Goal: Task Accomplishment & Management: Complete application form

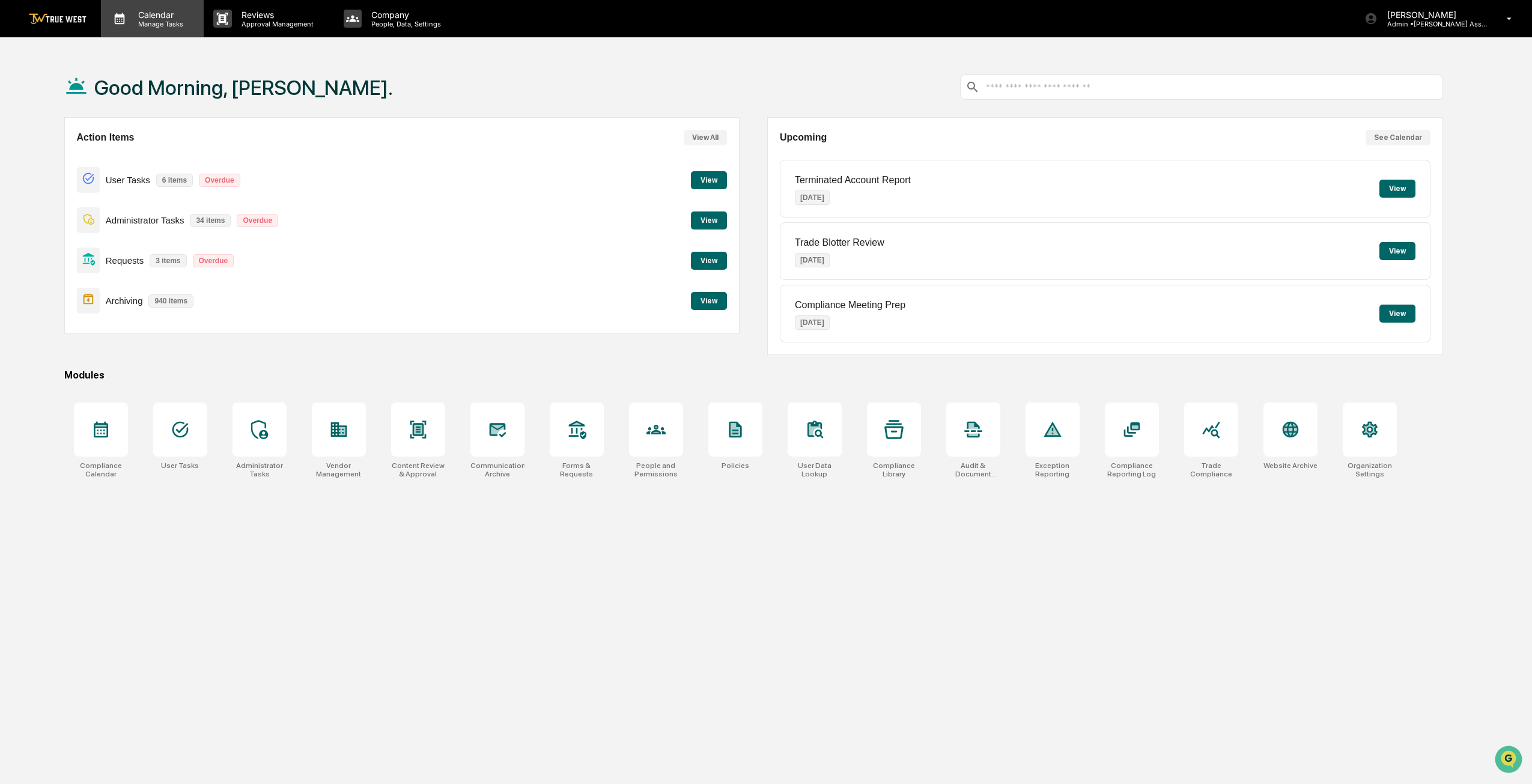
click at [137, 26] on p "Manage Tasks" at bounding box center [159, 24] width 61 height 9
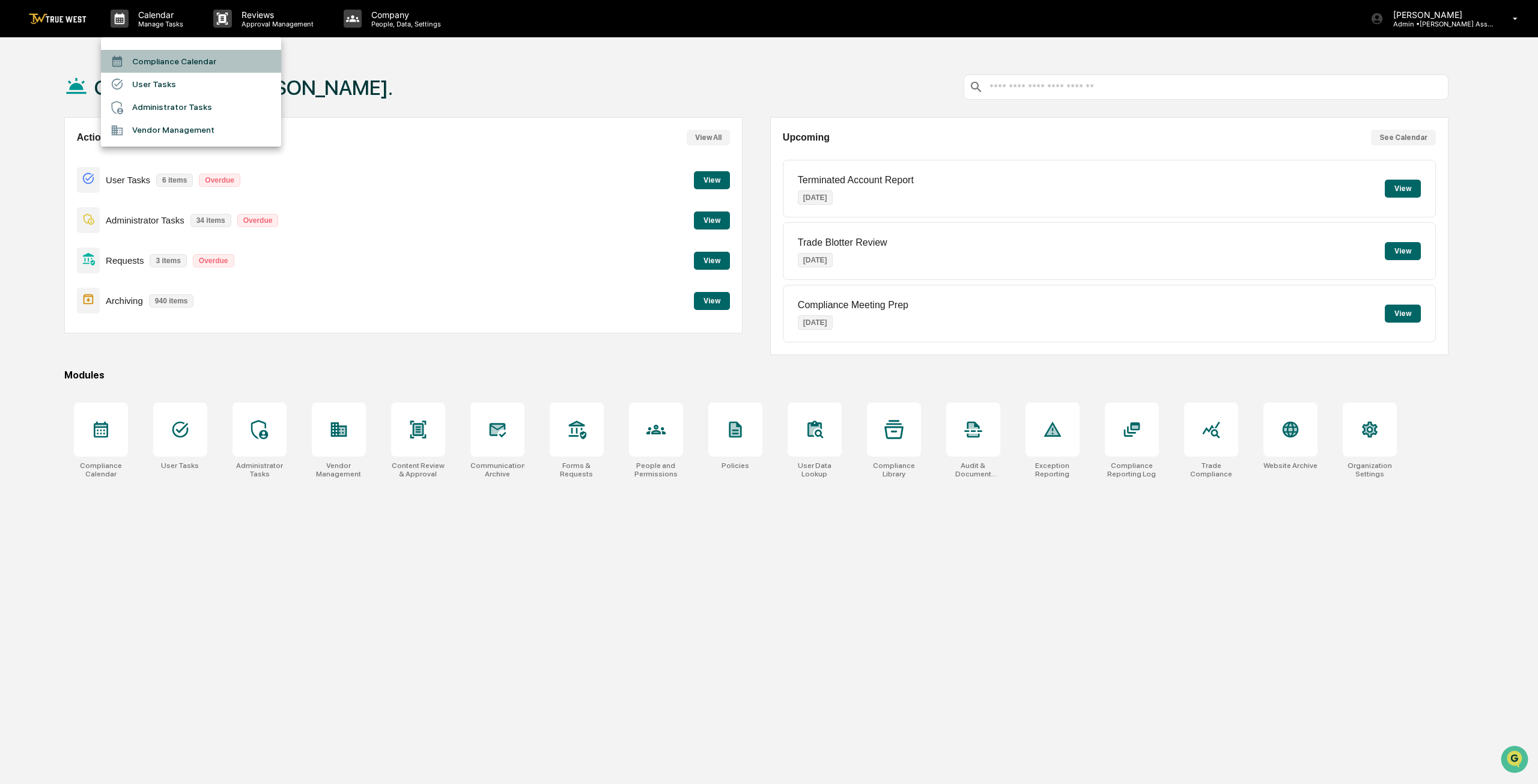
click at [166, 69] on li "Compliance Calendar" at bounding box center [191, 61] width 180 height 23
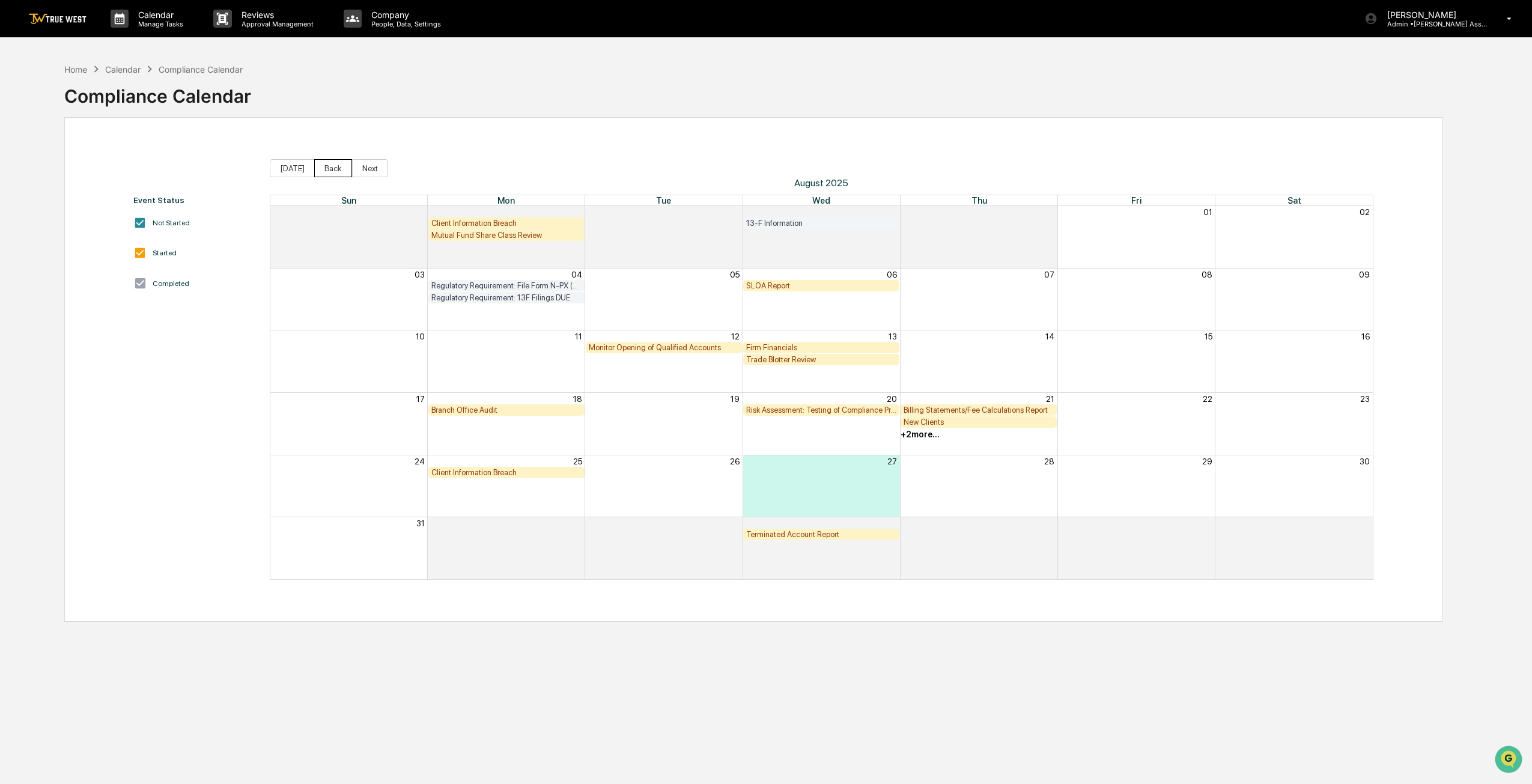
click at [325, 168] on button "Back" at bounding box center [333, 168] width 38 height 18
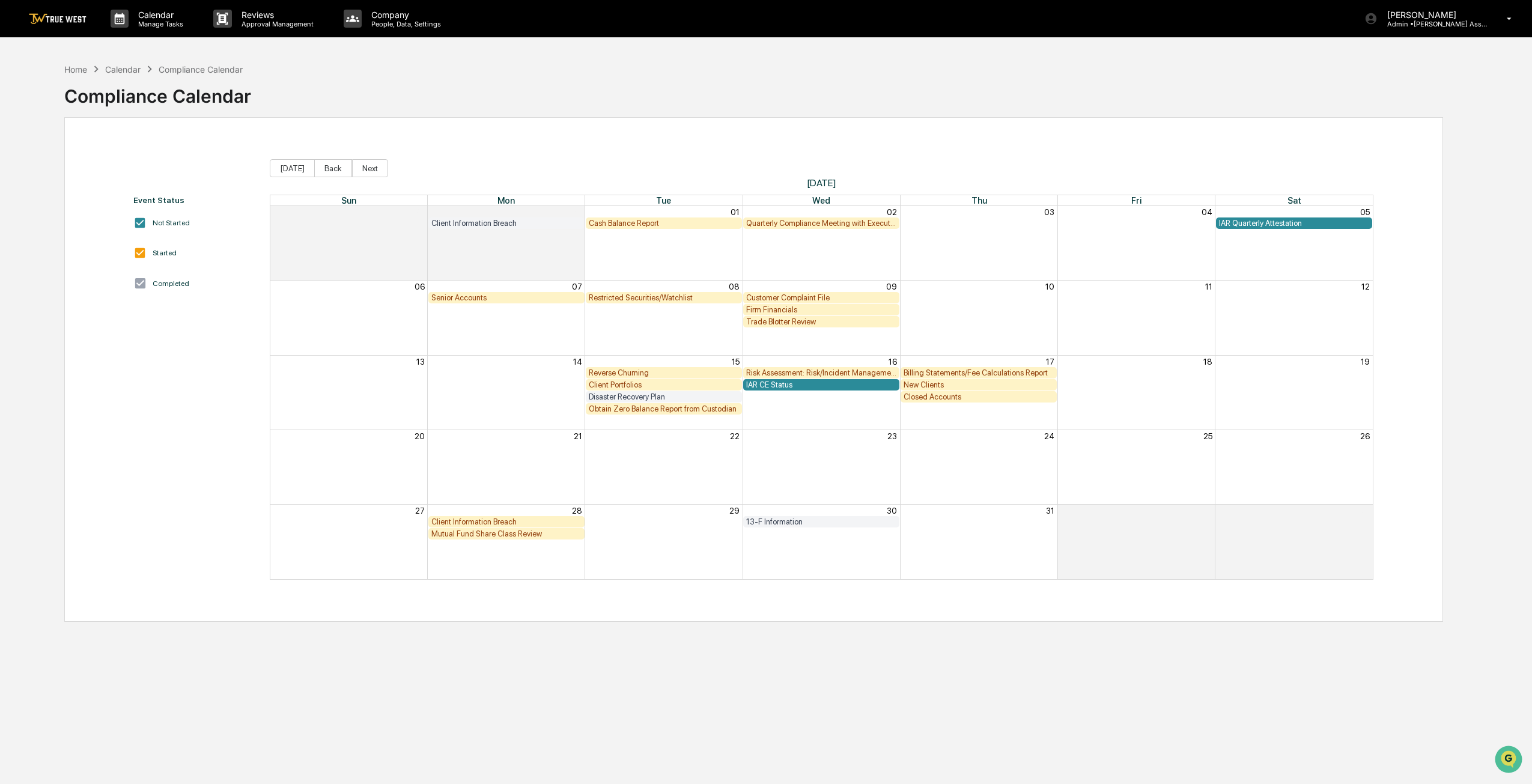
click at [948, 398] on div "Closed Accounts" at bounding box center [979, 396] width 150 height 9
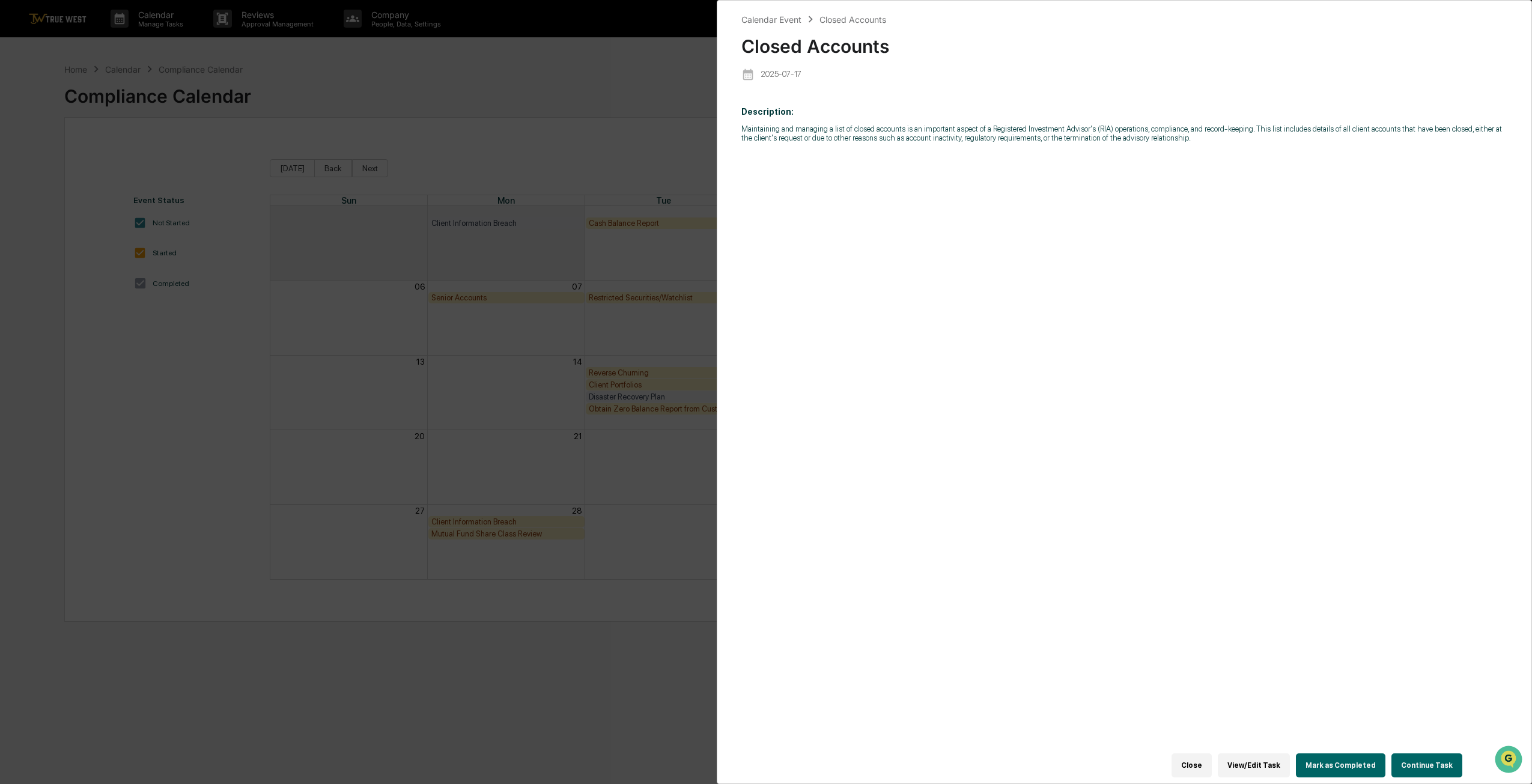
click at [1431, 759] on button "Continue Task" at bounding box center [1427, 765] width 71 height 24
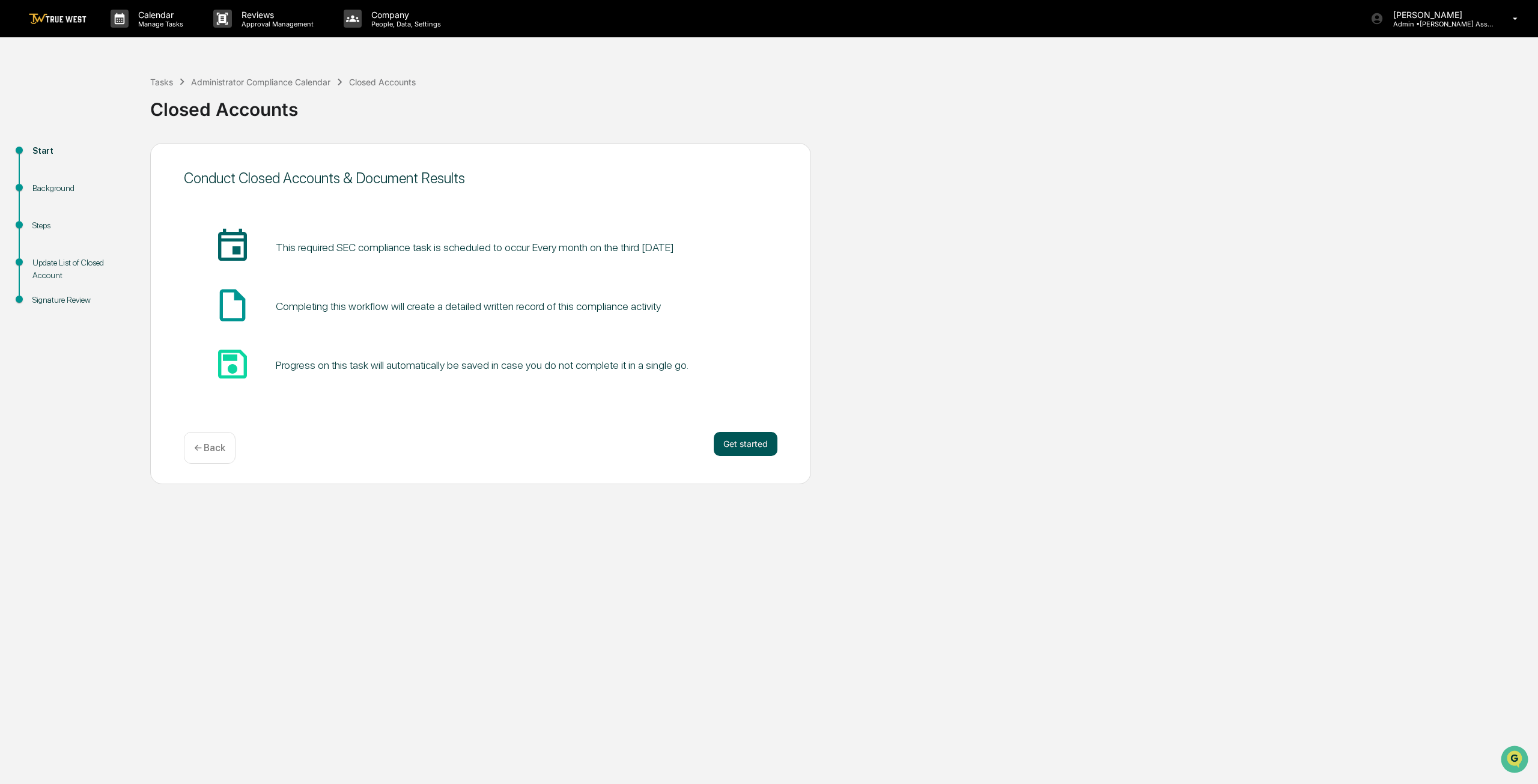
click at [756, 452] on button "Get started" at bounding box center [746, 444] width 64 height 24
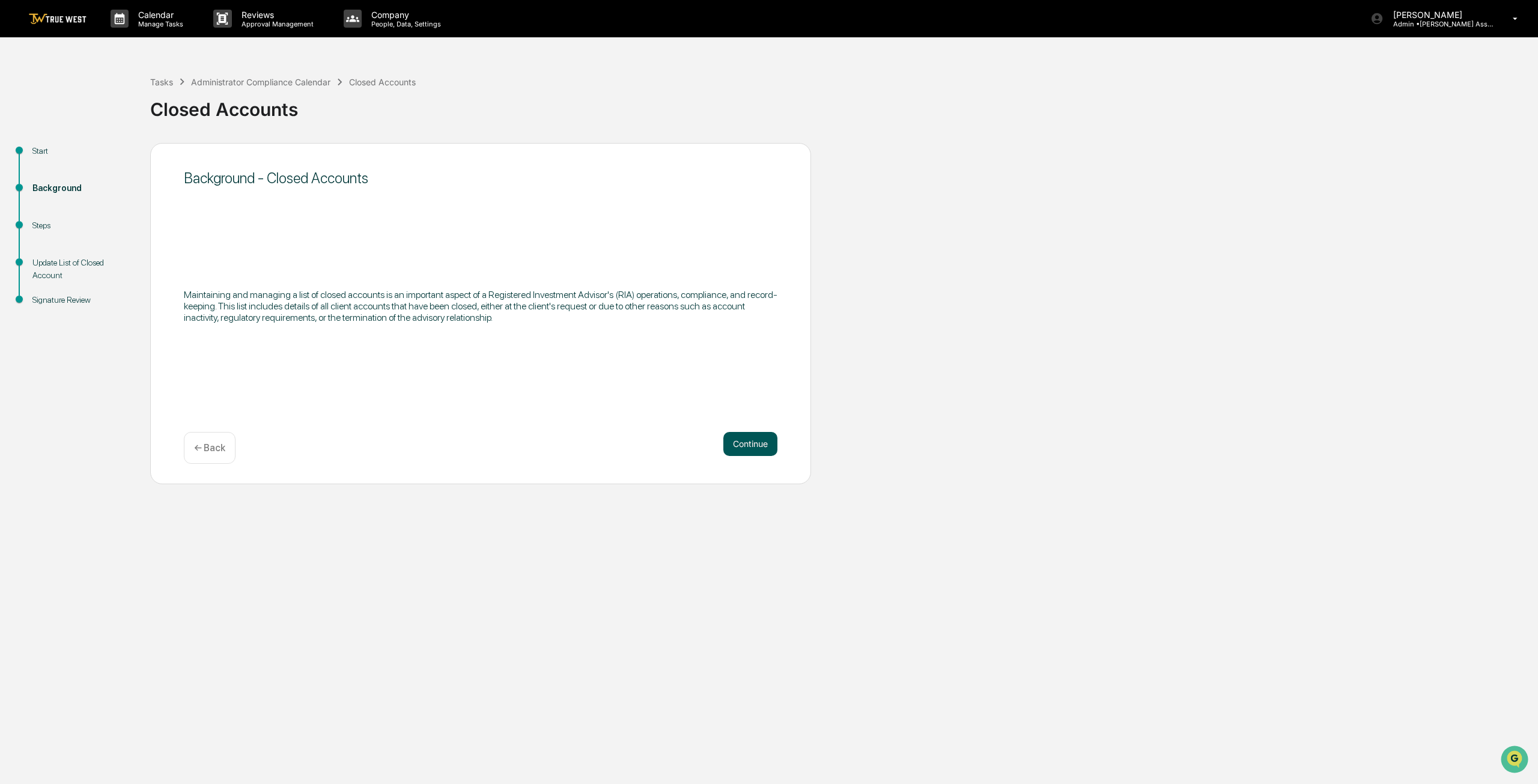
click at [754, 448] on button "Continue" at bounding box center [750, 444] width 54 height 24
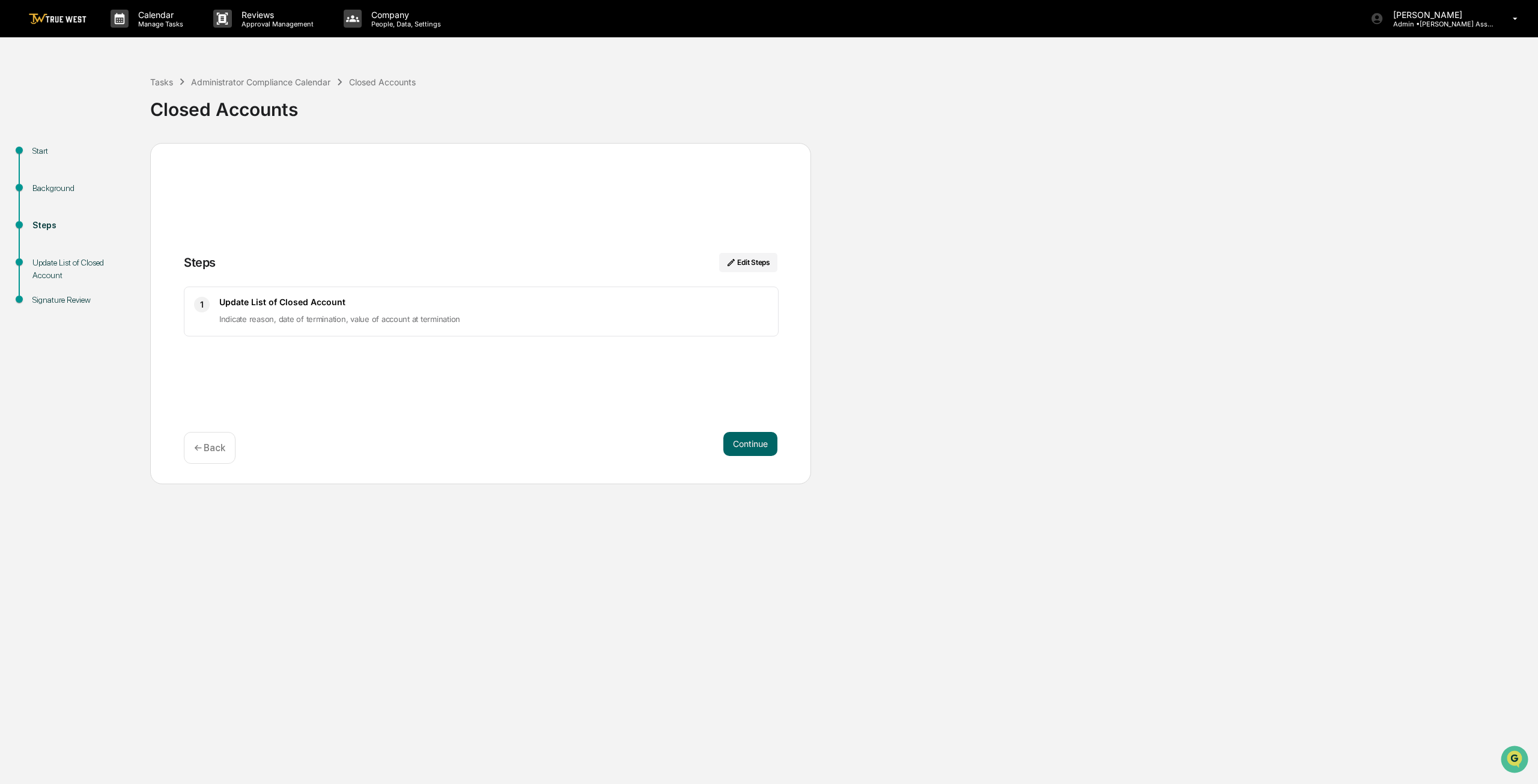
click at [754, 448] on button "Continue" at bounding box center [750, 444] width 54 height 24
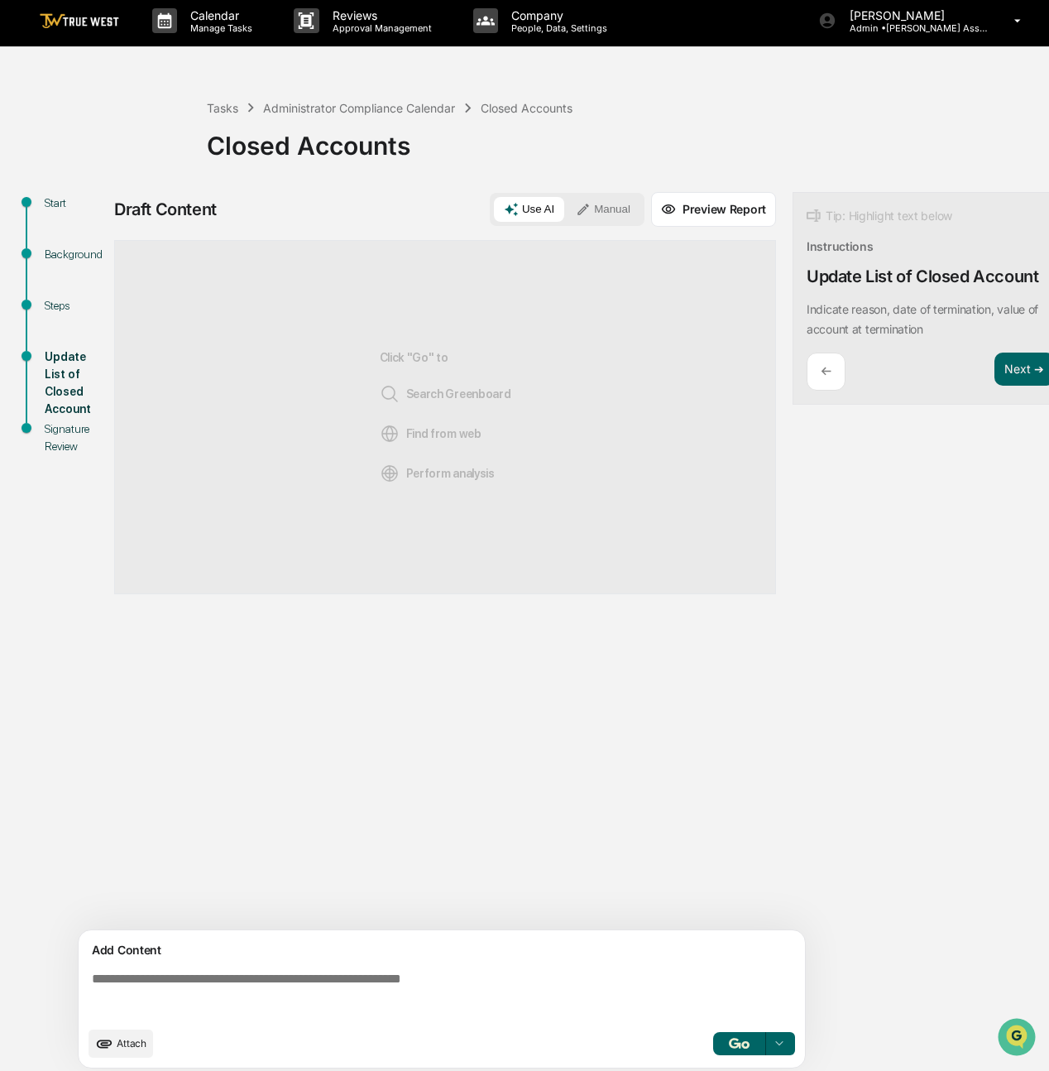
scroll to position [20, 0]
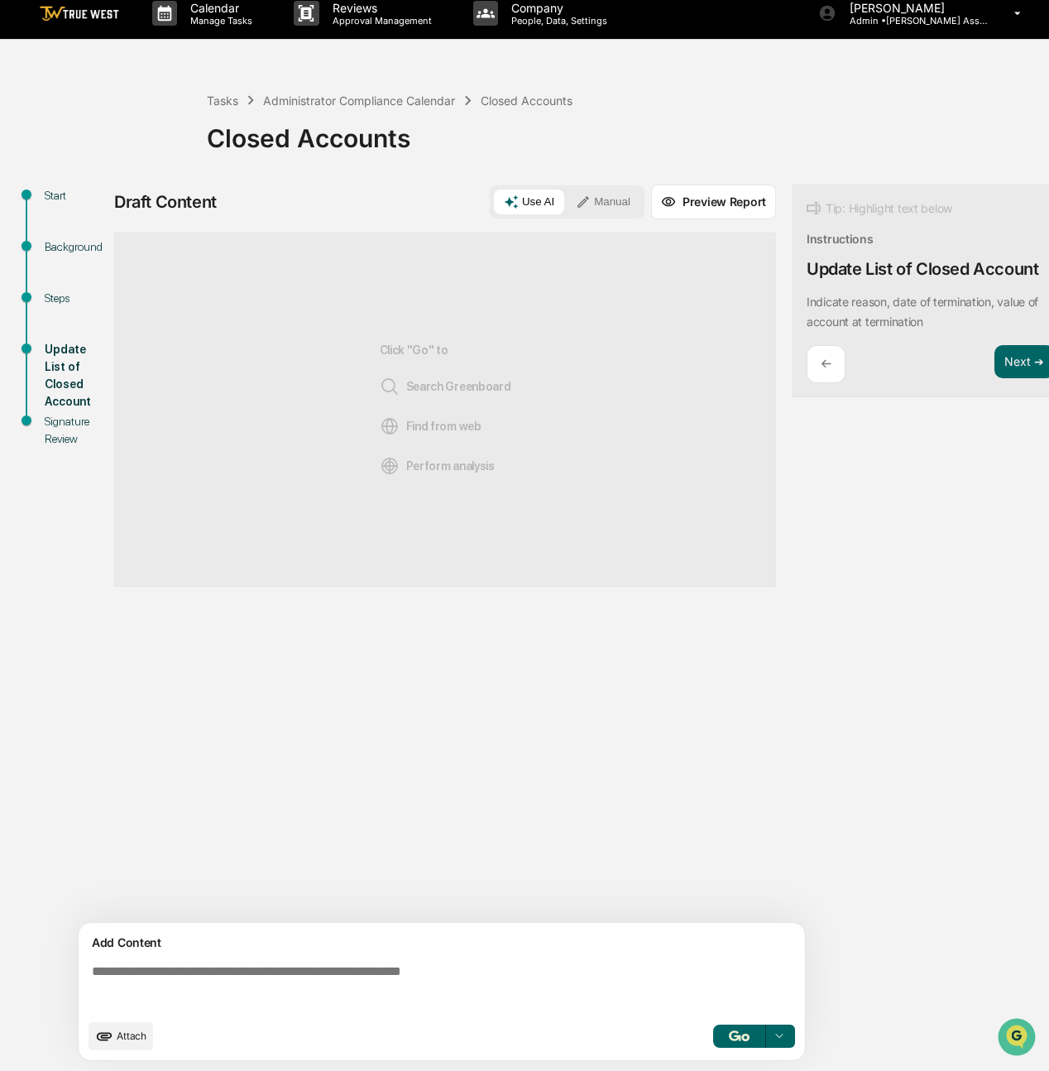
click at [104, 1042] on icon "upload document" at bounding box center [104, 1036] width 18 height 18
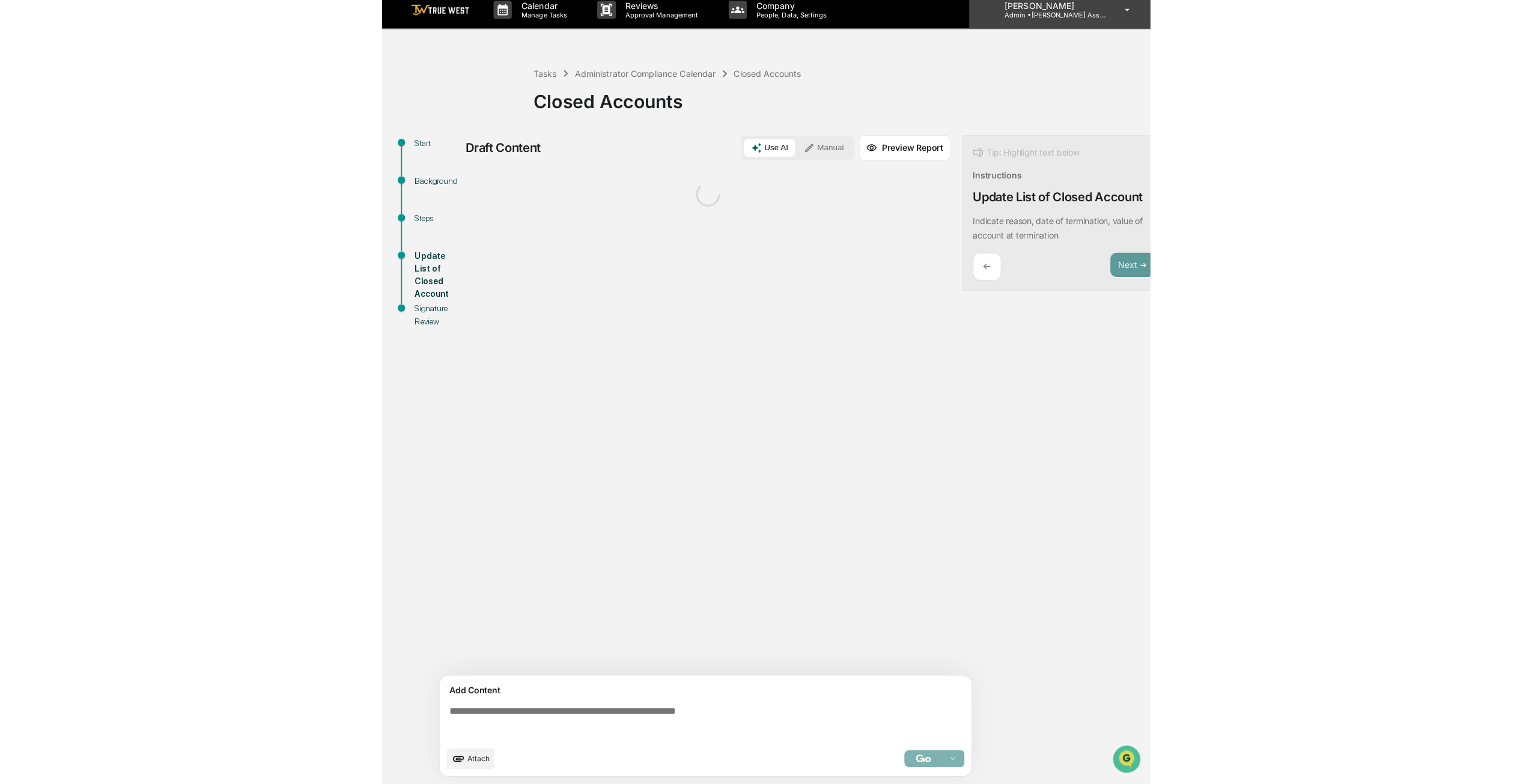
scroll to position [9, 0]
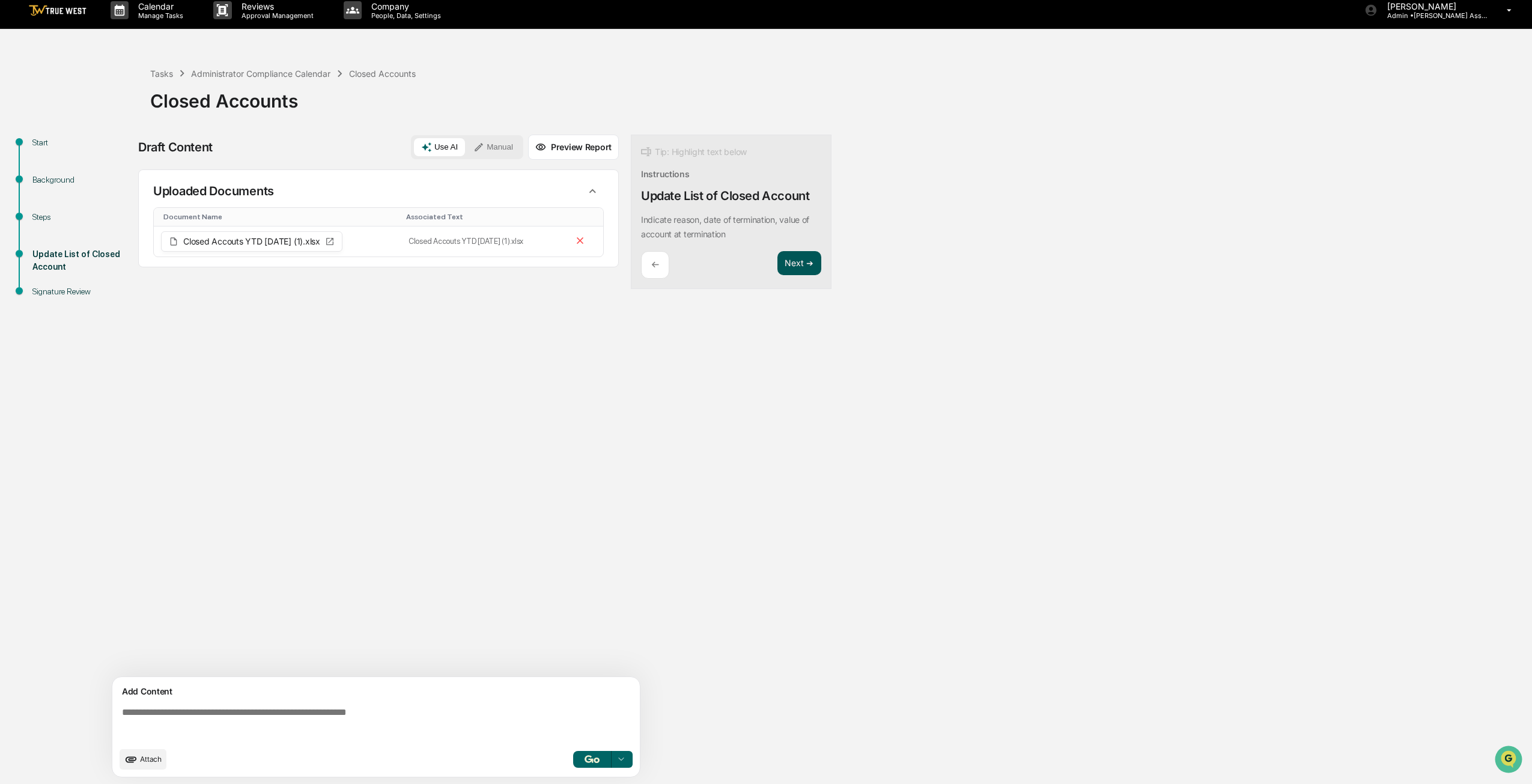
click at [810, 270] on button "Next ➔" at bounding box center [799, 264] width 44 height 25
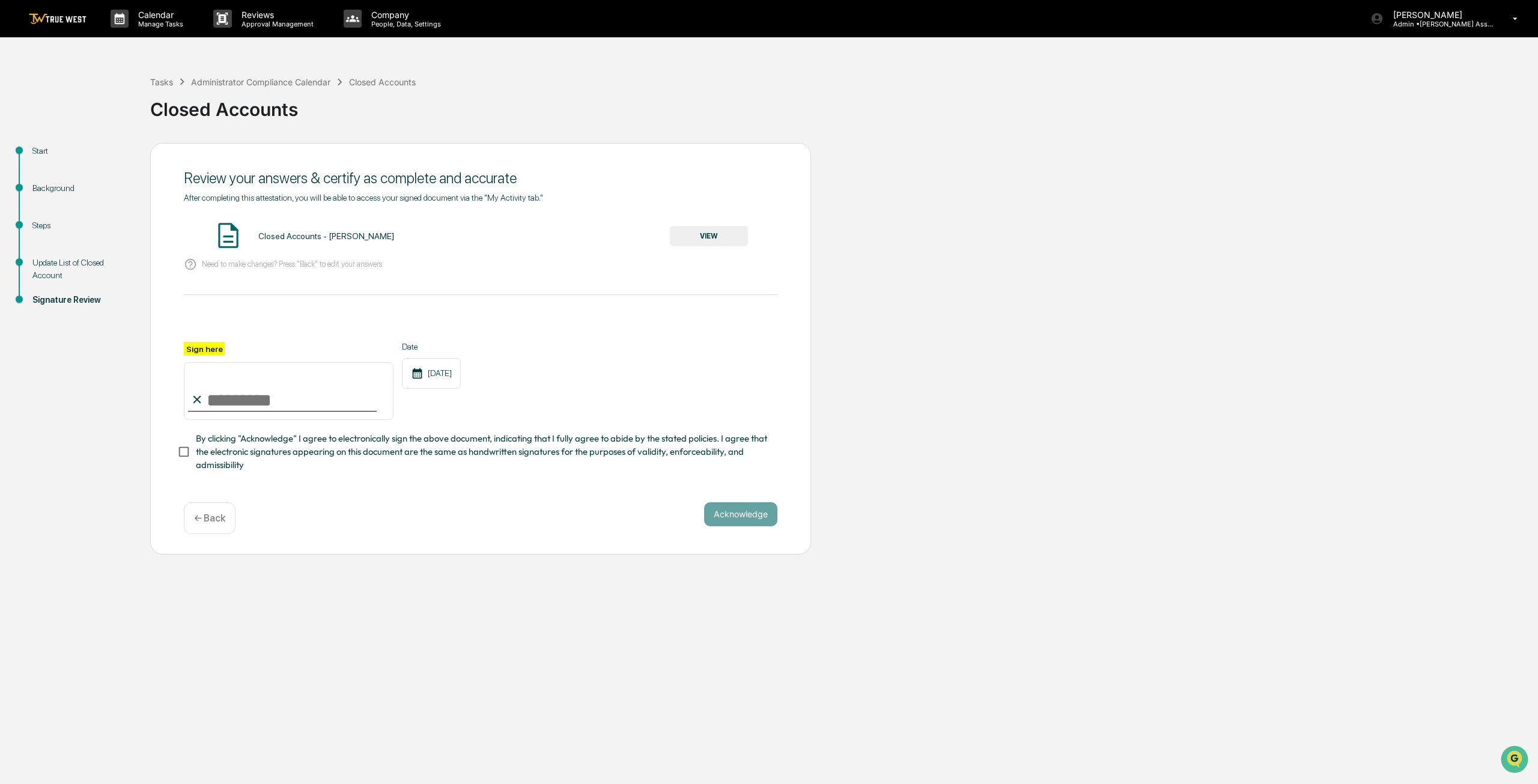
click at [734, 239] on button "VIEW" at bounding box center [709, 236] width 78 height 20
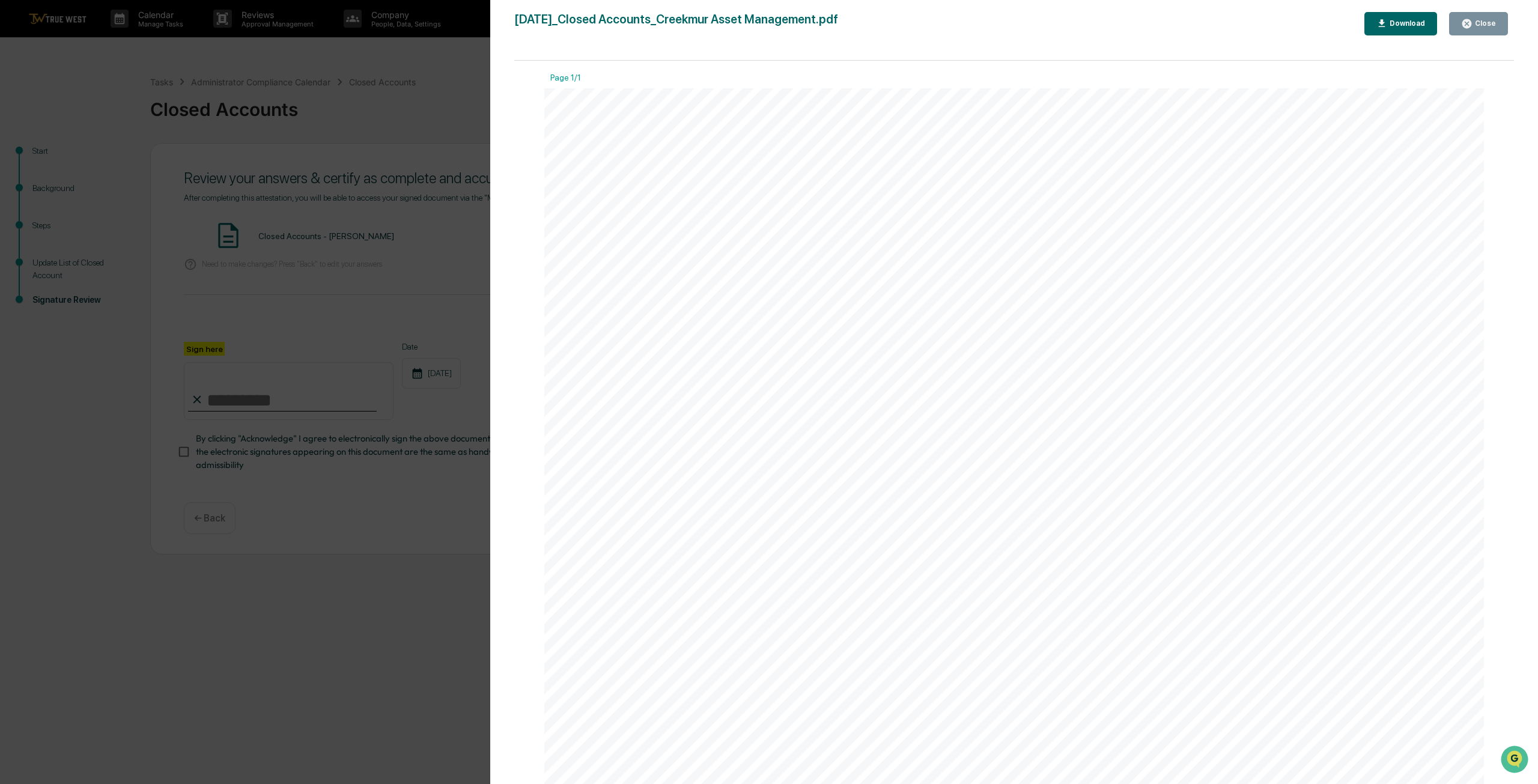
click at [1476, 25] on div "Close" at bounding box center [1484, 23] width 23 height 9
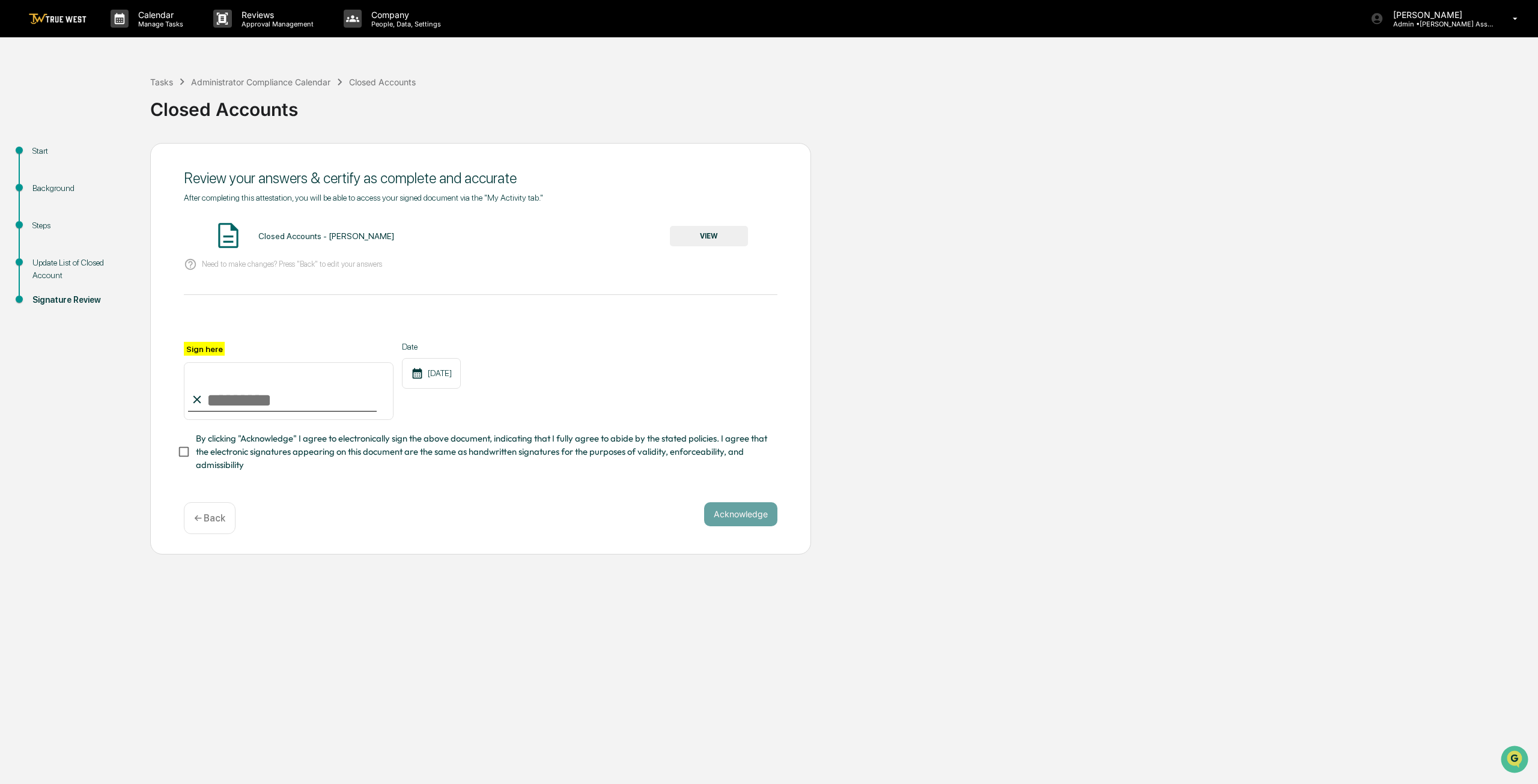
click at [221, 403] on input "Sign here" at bounding box center [288, 391] width 210 height 57
type input "**********"
click at [722, 523] on button "Acknowledge" at bounding box center [741, 514] width 73 height 24
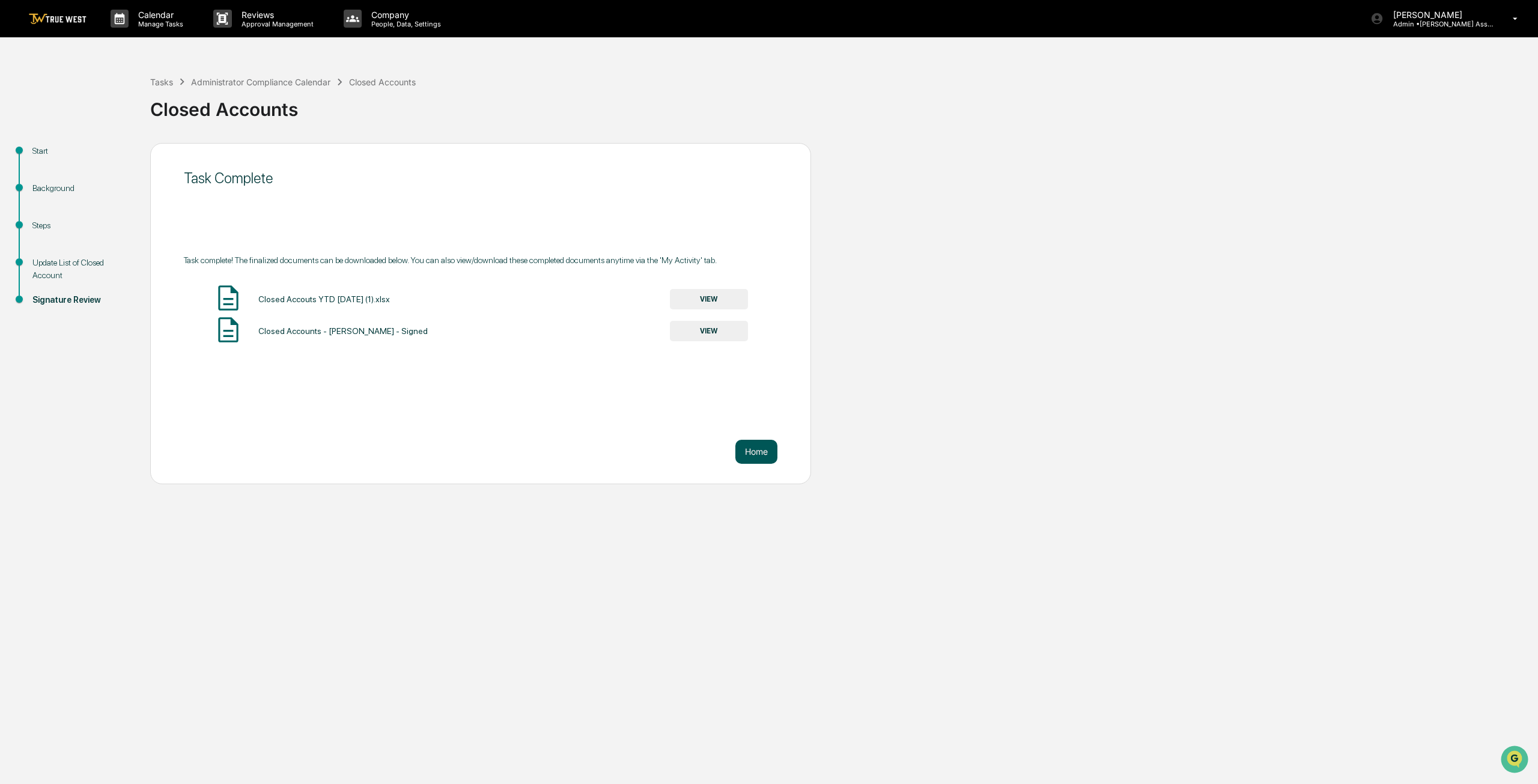
click at [748, 443] on button "Home" at bounding box center [757, 452] width 42 height 24
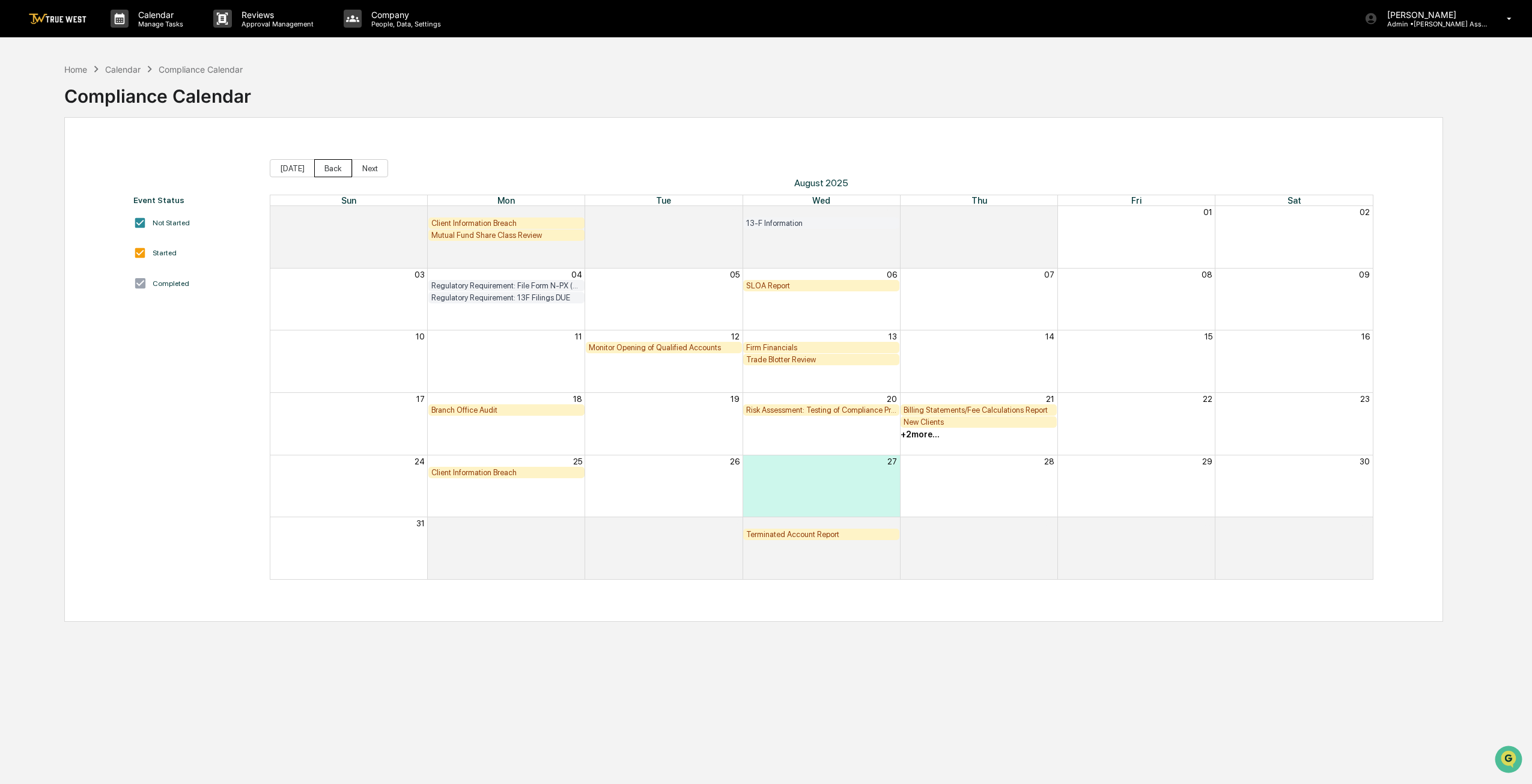
click at [333, 169] on button "Back" at bounding box center [333, 168] width 38 height 18
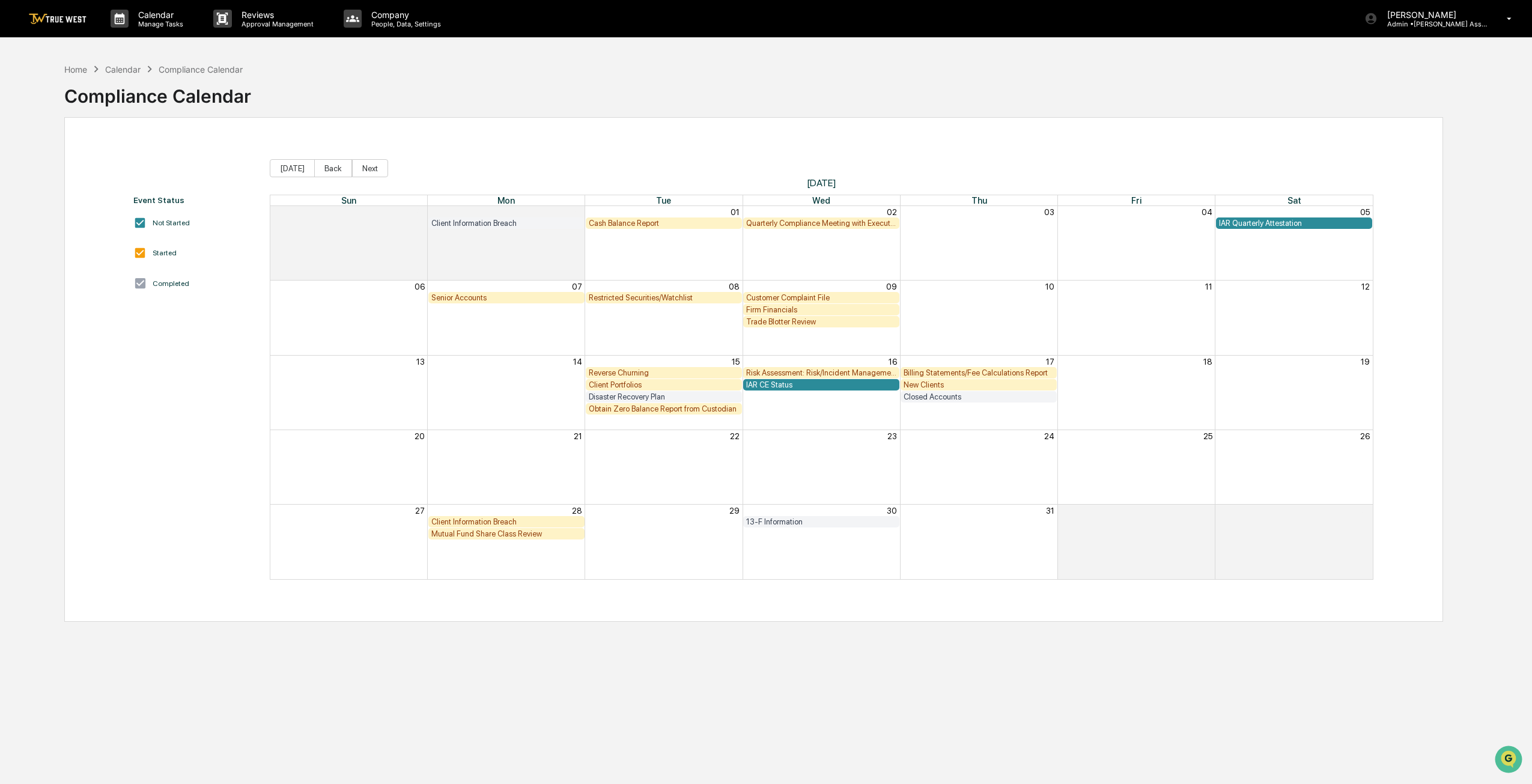
click at [973, 396] on div "Closed Accounts" at bounding box center [979, 396] width 150 height 9
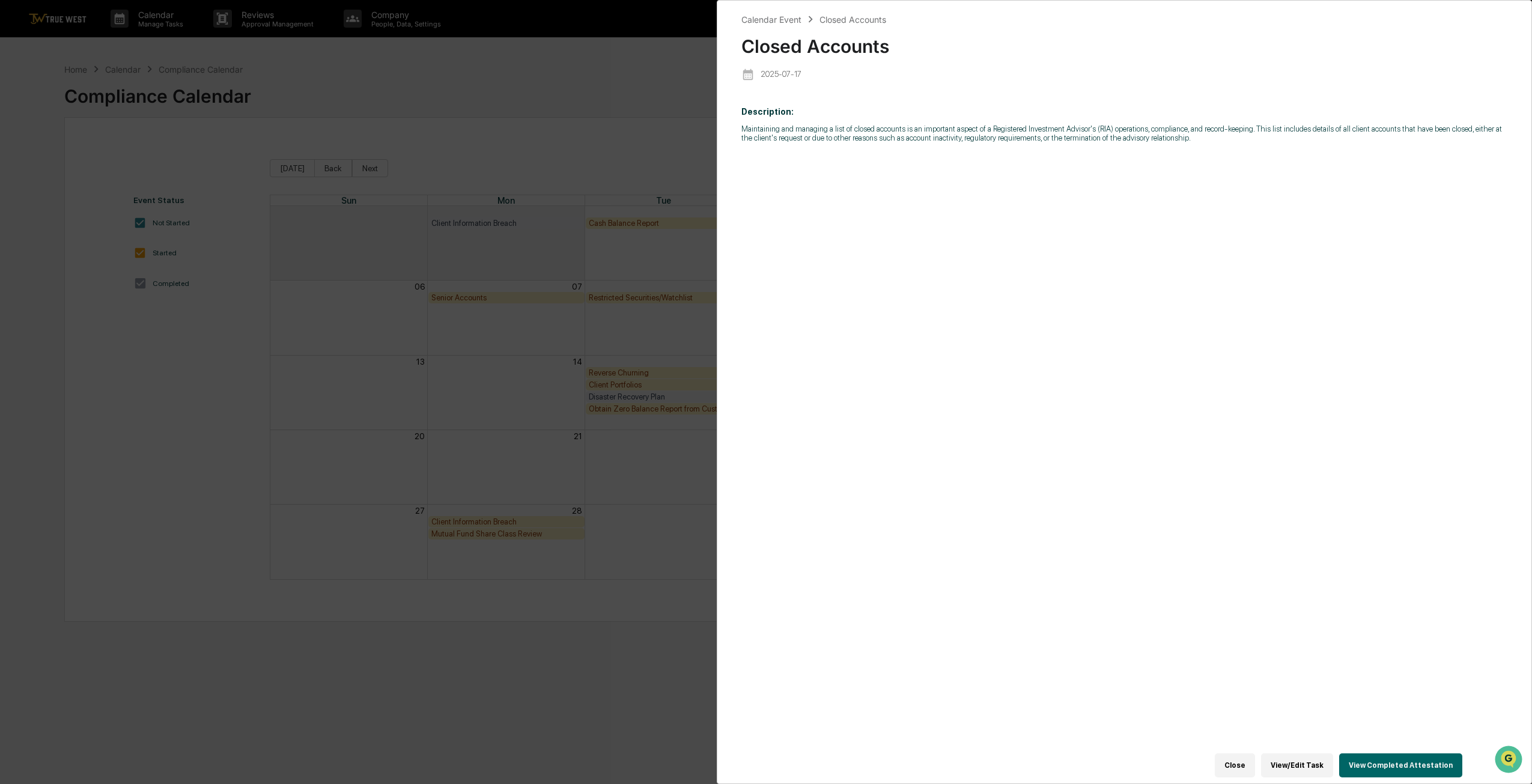
click at [1320, 765] on button "View/Edit Task" at bounding box center [1297, 765] width 72 height 24
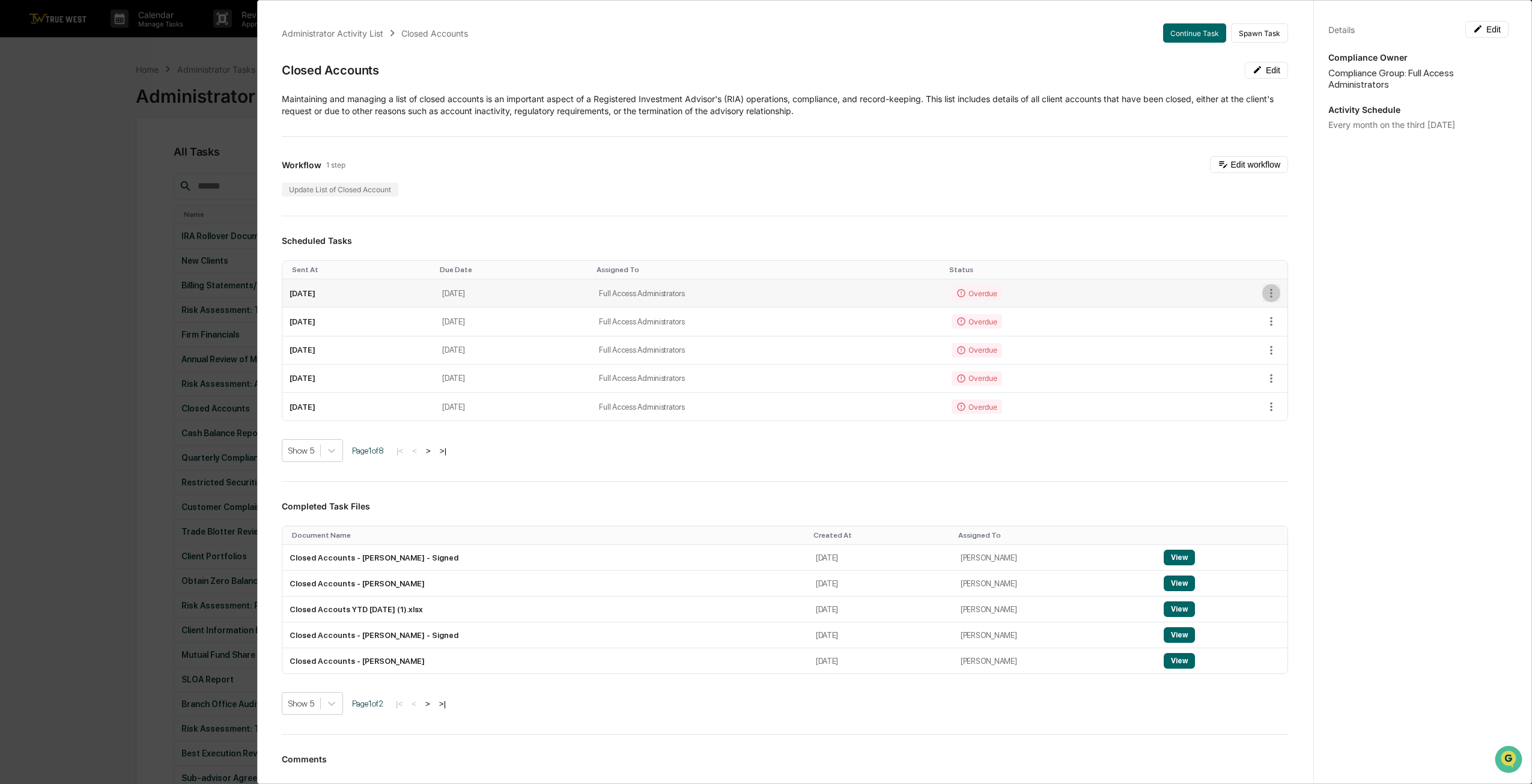
click at [1265, 294] on icon "button" at bounding box center [1271, 293] width 13 height 13
click at [1308, 311] on li "Mark as Completed" at bounding box center [1307, 312] width 99 height 23
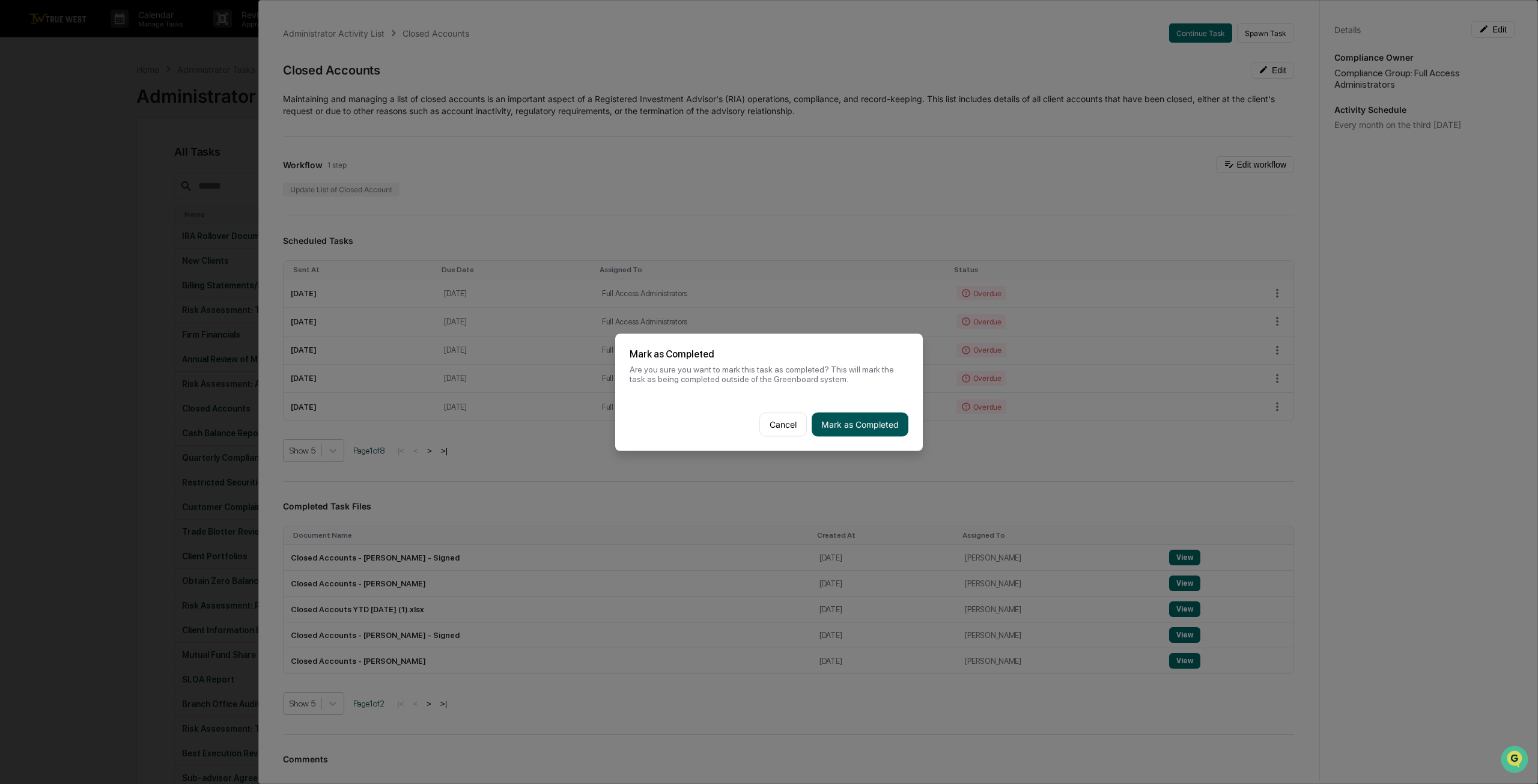
click at [881, 422] on button "Mark as Completed" at bounding box center [860, 424] width 97 height 24
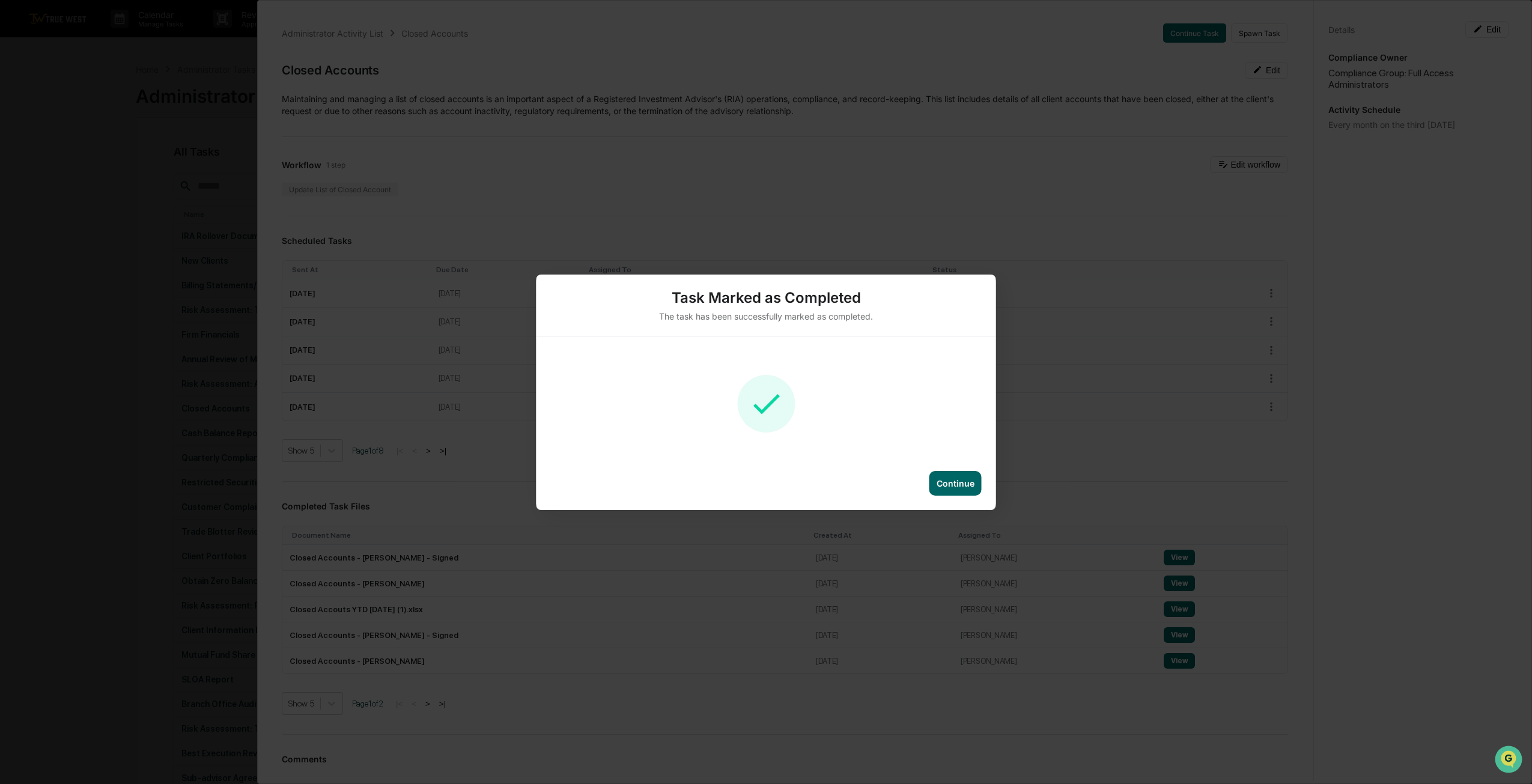
click at [954, 480] on div "Continue" at bounding box center [956, 483] width 38 height 10
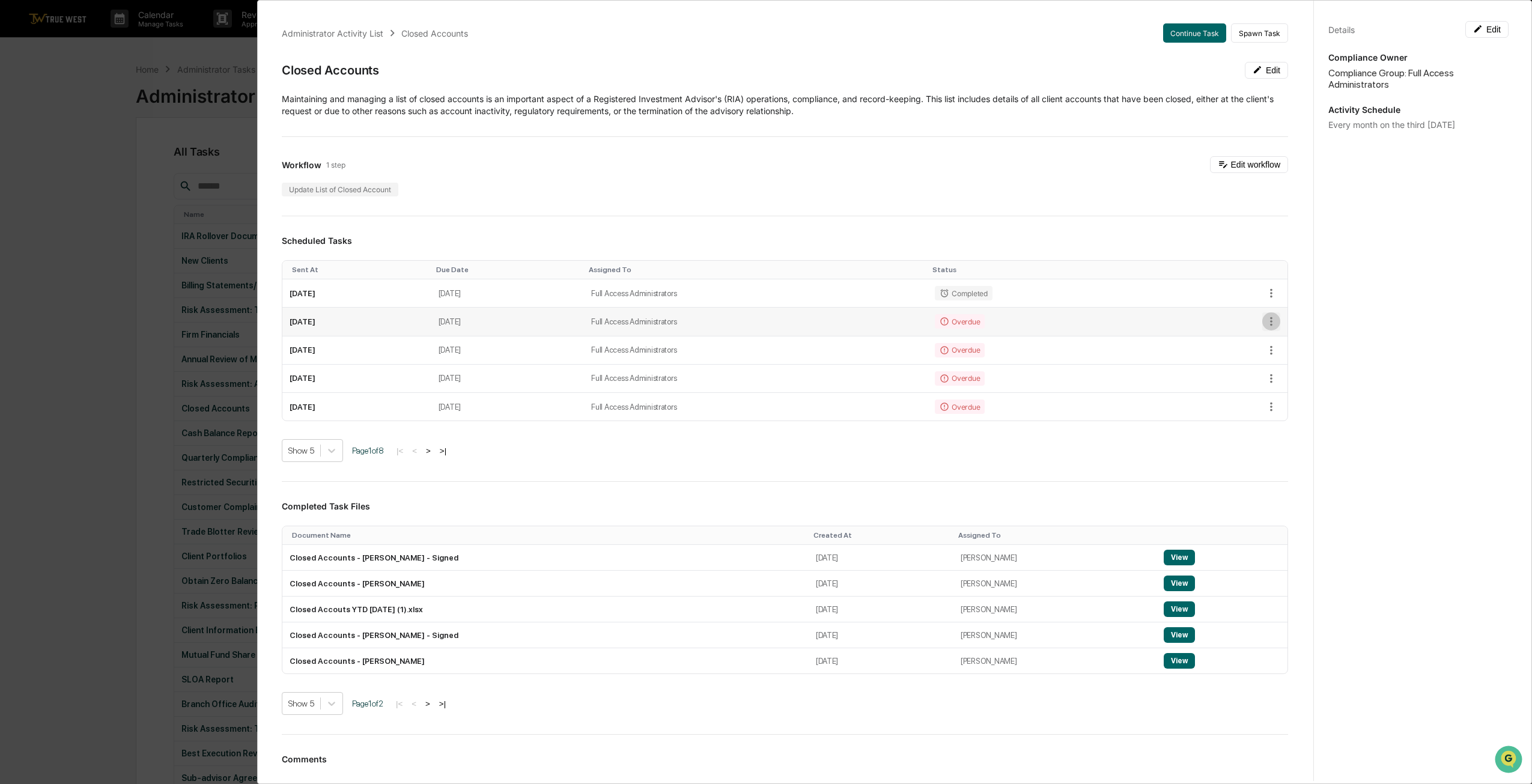
click at [1270, 317] on icon "button" at bounding box center [1271, 322] width 2 height 9
click at [1295, 342] on li "Mark as Completed" at bounding box center [1307, 340] width 99 height 23
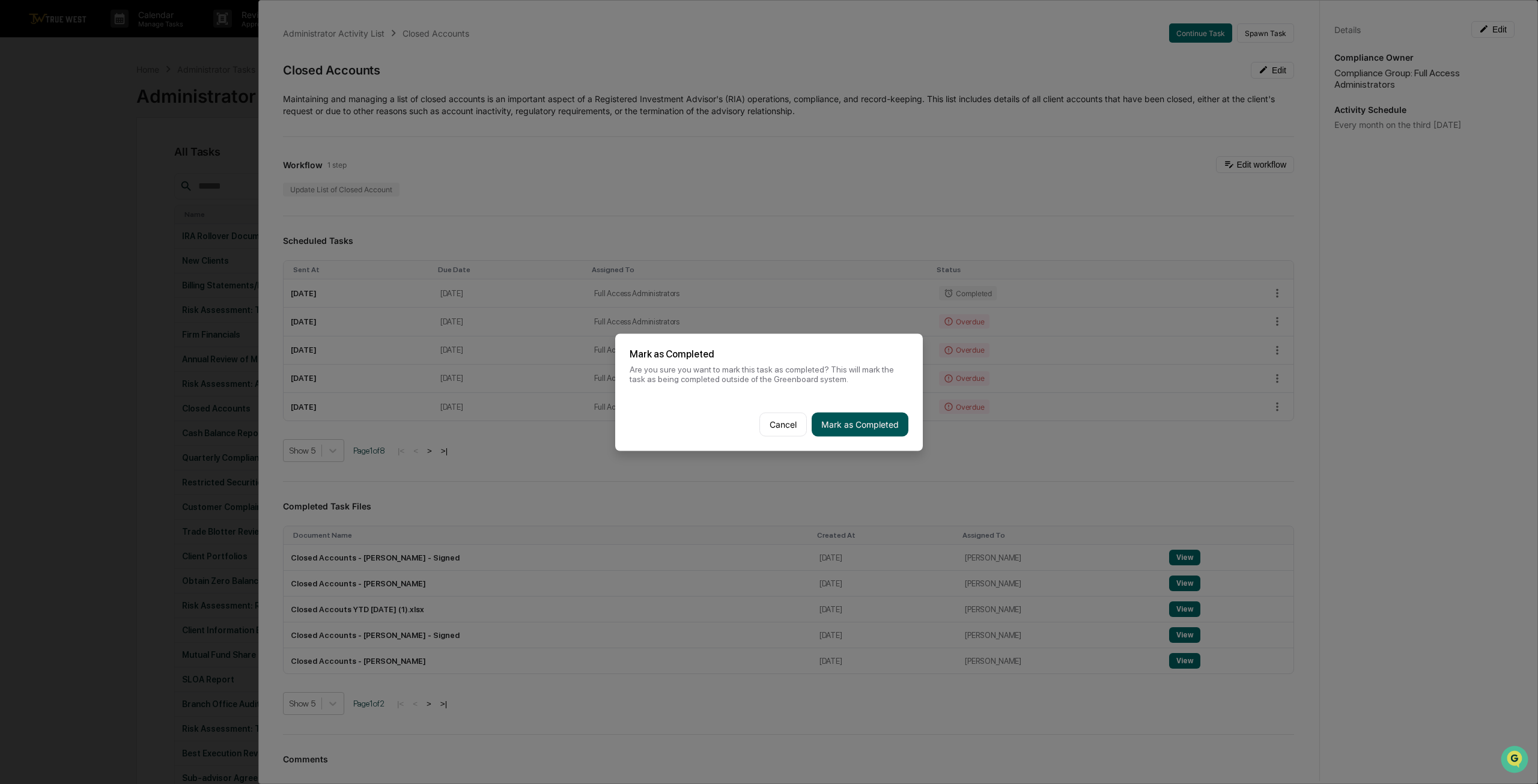
click at [879, 421] on button "Mark as Completed" at bounding box center [860, 424] width 97 height 24
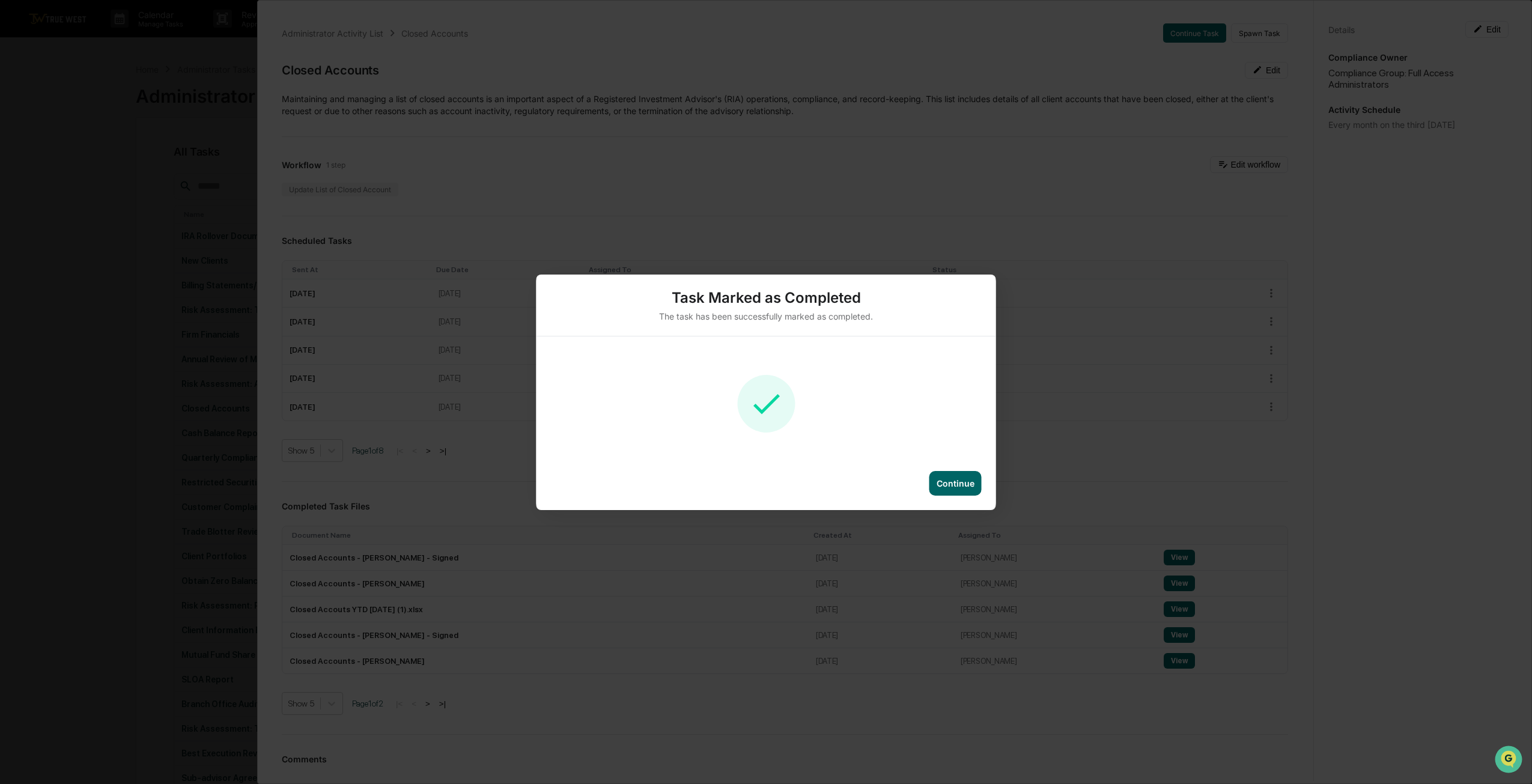
click at [962, 475] on div "Continue" at bounding box center [956, 483] width 52 height 25
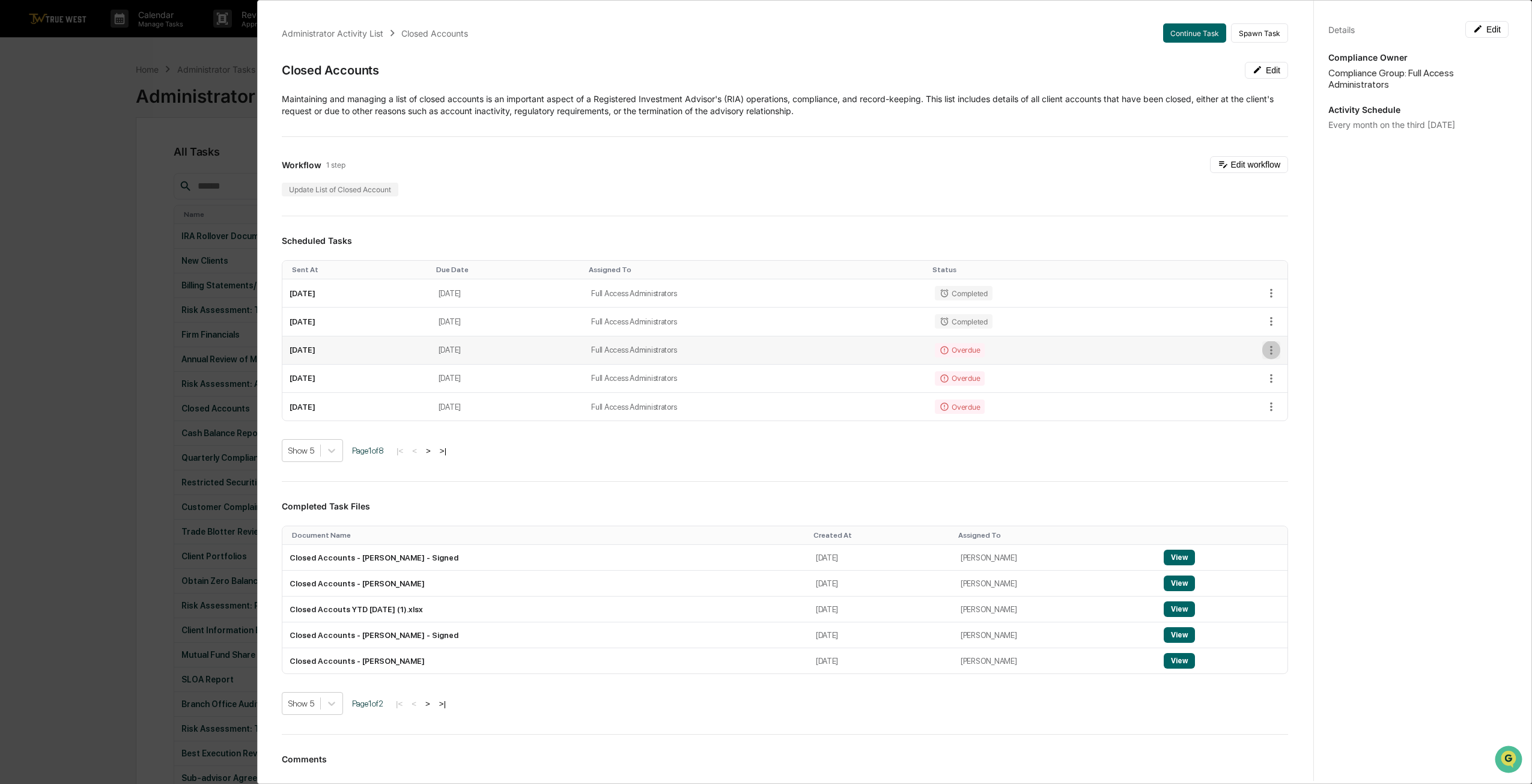
click at [1265, 349] on icon "button" at bounding box center [1271, 350] width 13 height 13
click at [1275, 364] on icon at bounding box center [1271, 368] width 9 height 9
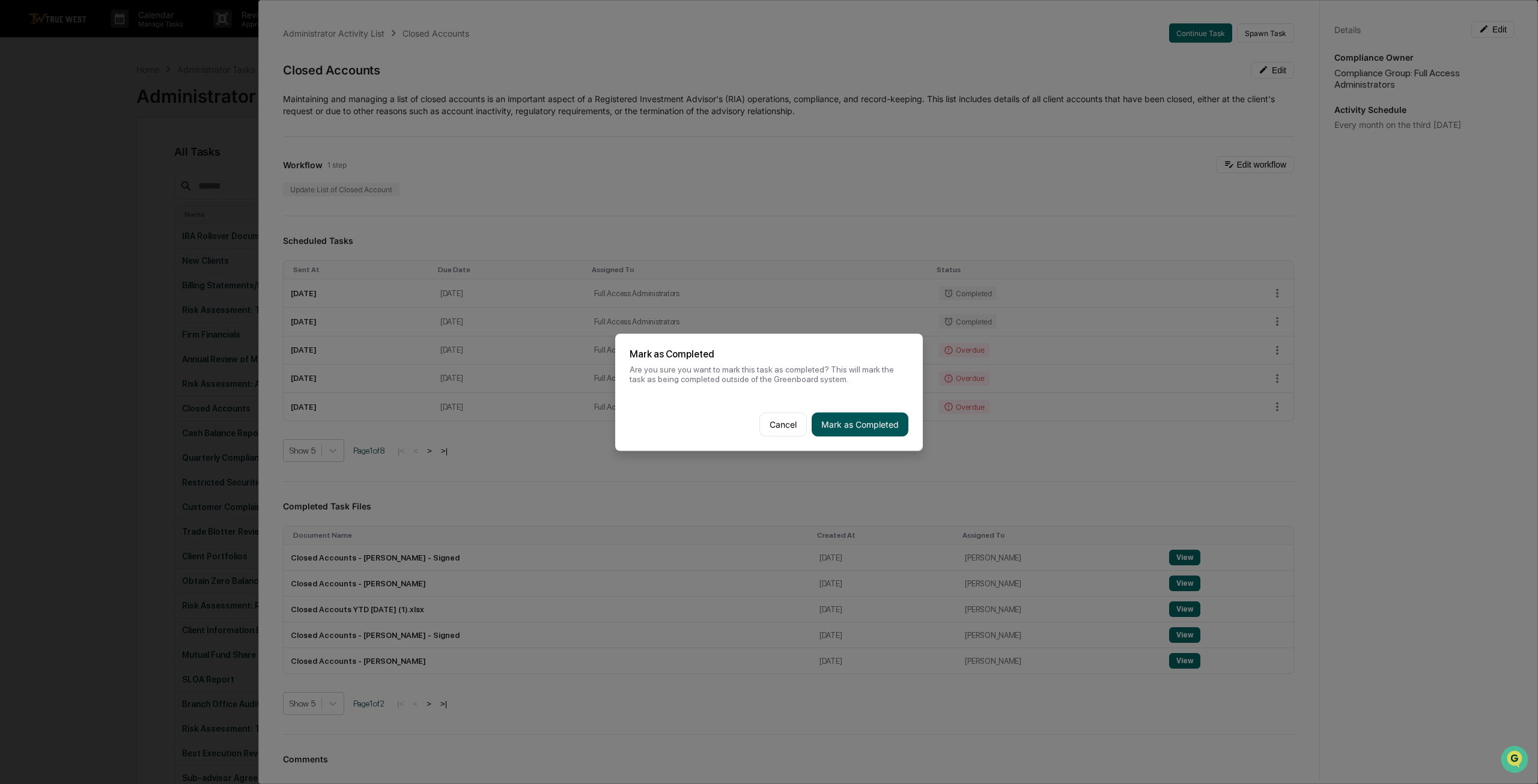
click at [884, 432] on button "Mark as Completed" at bounding box center [860, 424] width 97 height 24
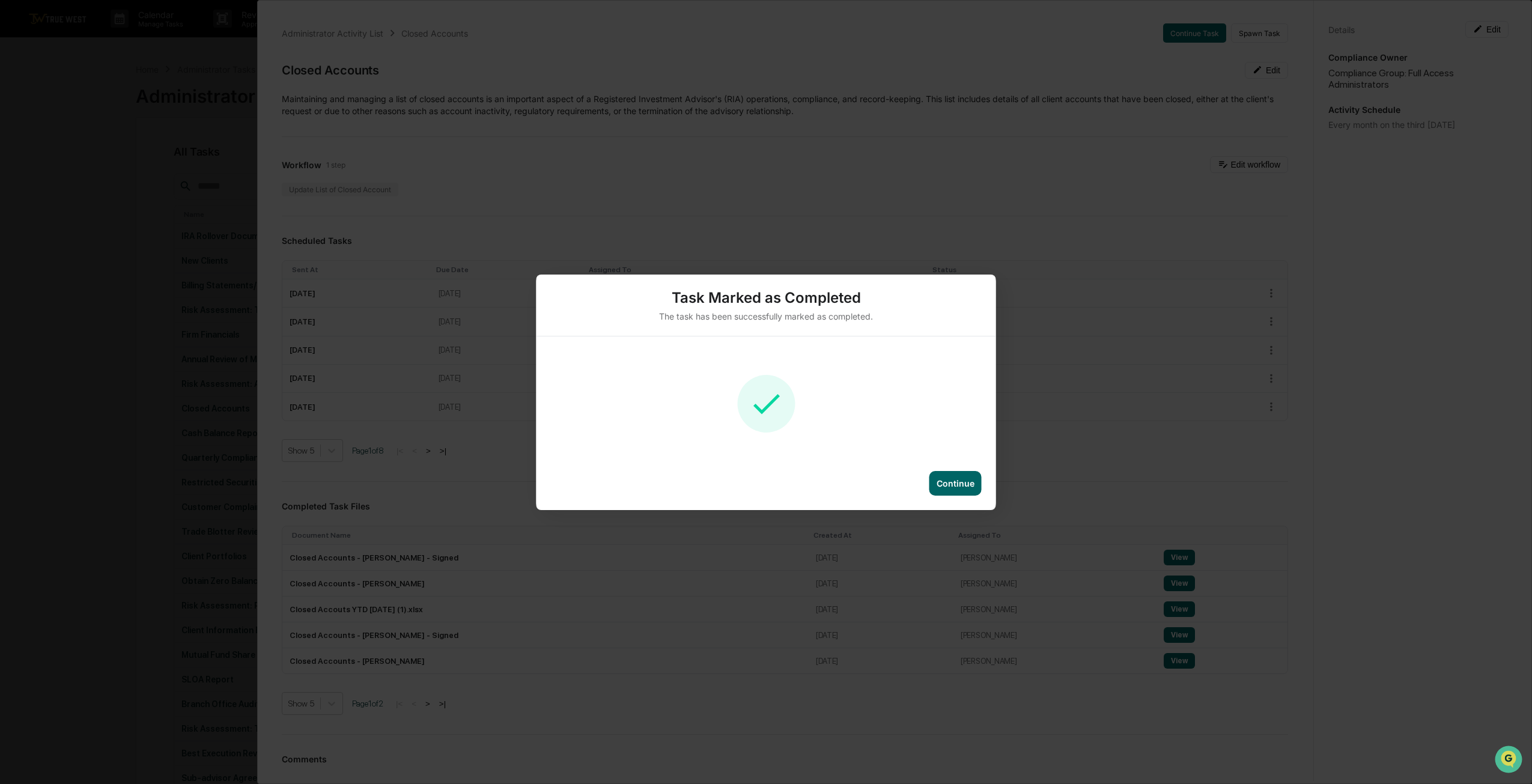
click at [956, 490] on div "Continue" at bounding box center [956, 483] width 52 height 25
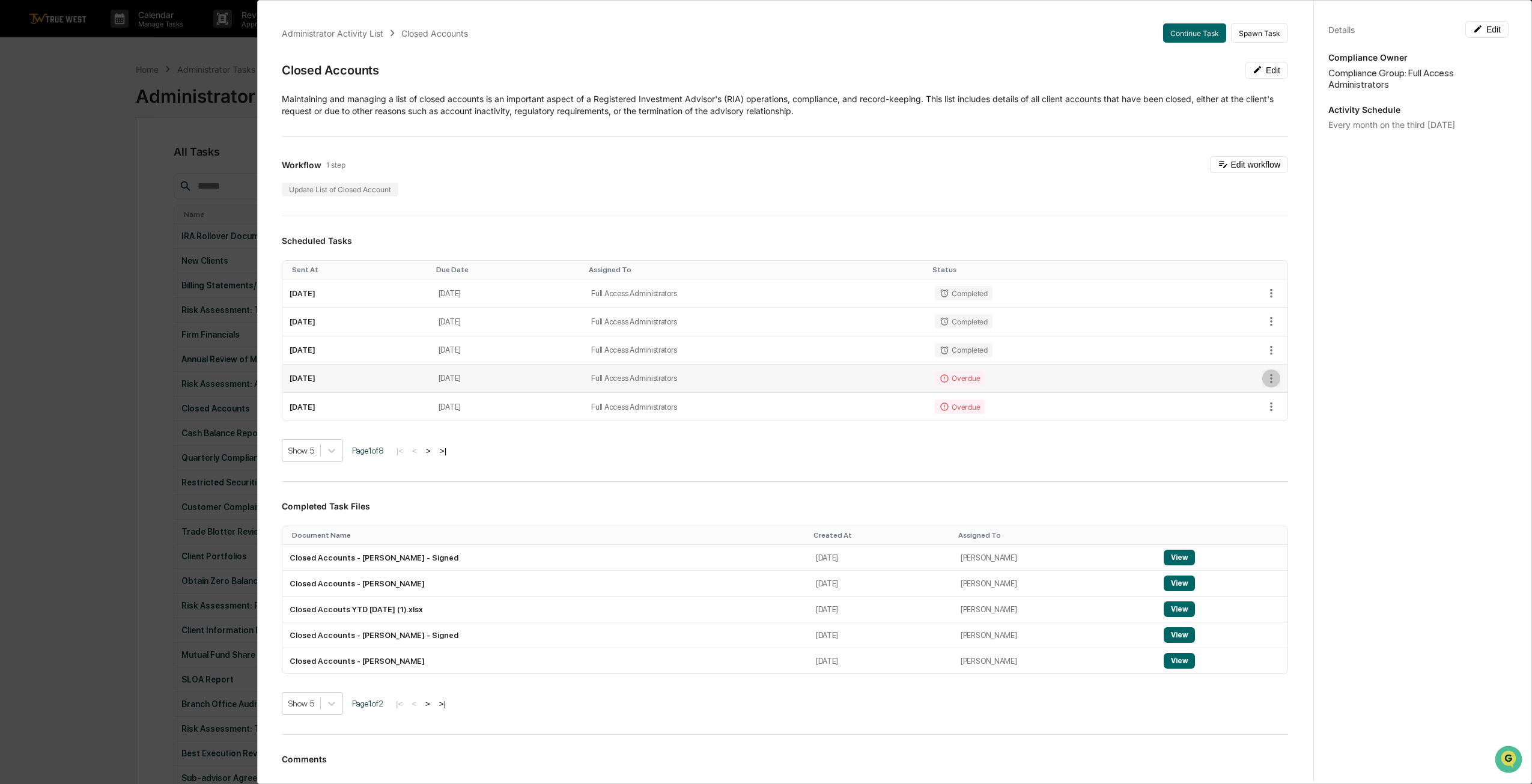
click at [1270, 375] on icon "button" at bounding box center [1271, 379] width 2 height 9
click at [1300, 397] on li "Mark as Completed" at bounding box center [1307, 396] width 99 height 23
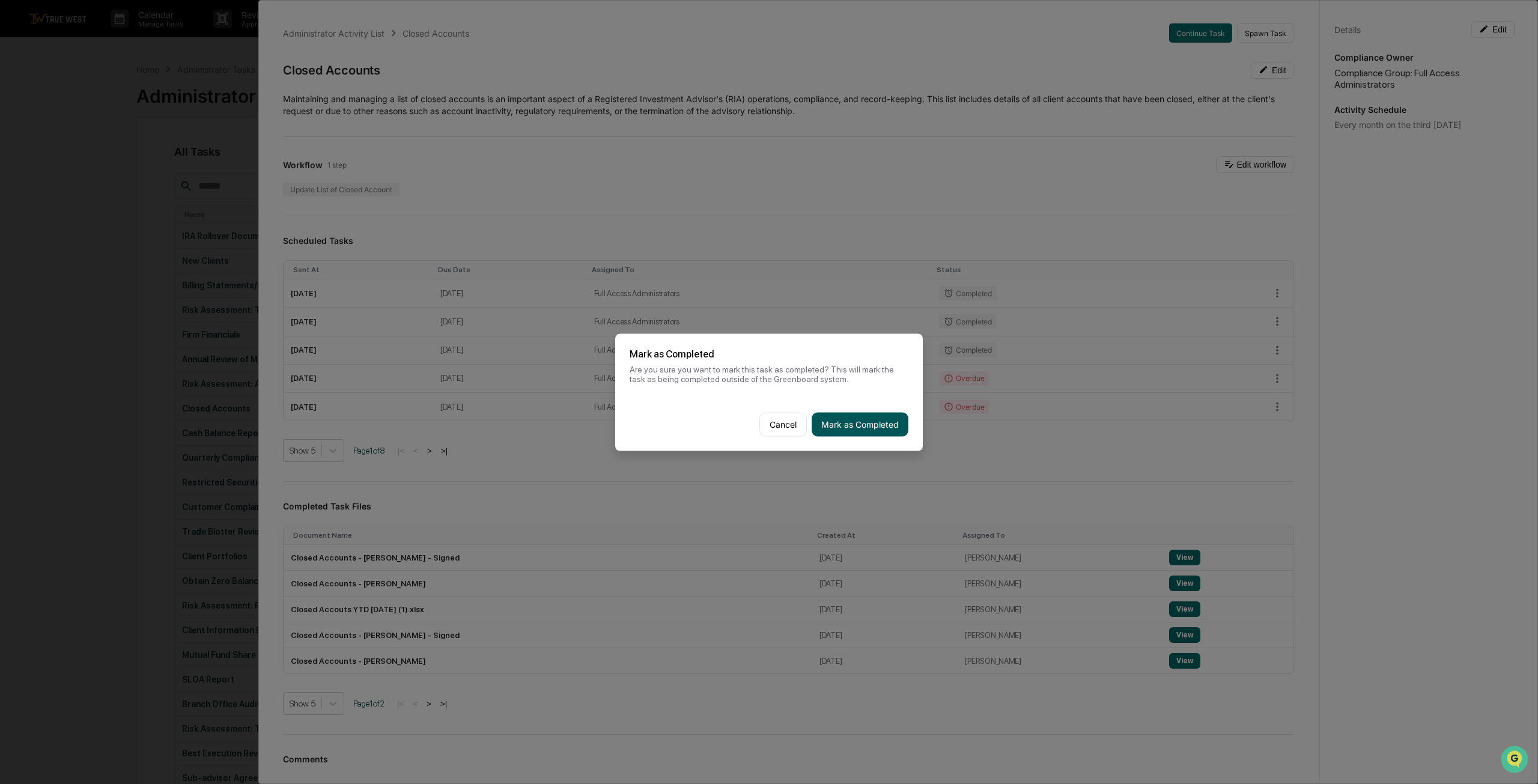
click at [887, 428] on button "Mark as Completed" at bounding box center [860, 424] width 97 height 24
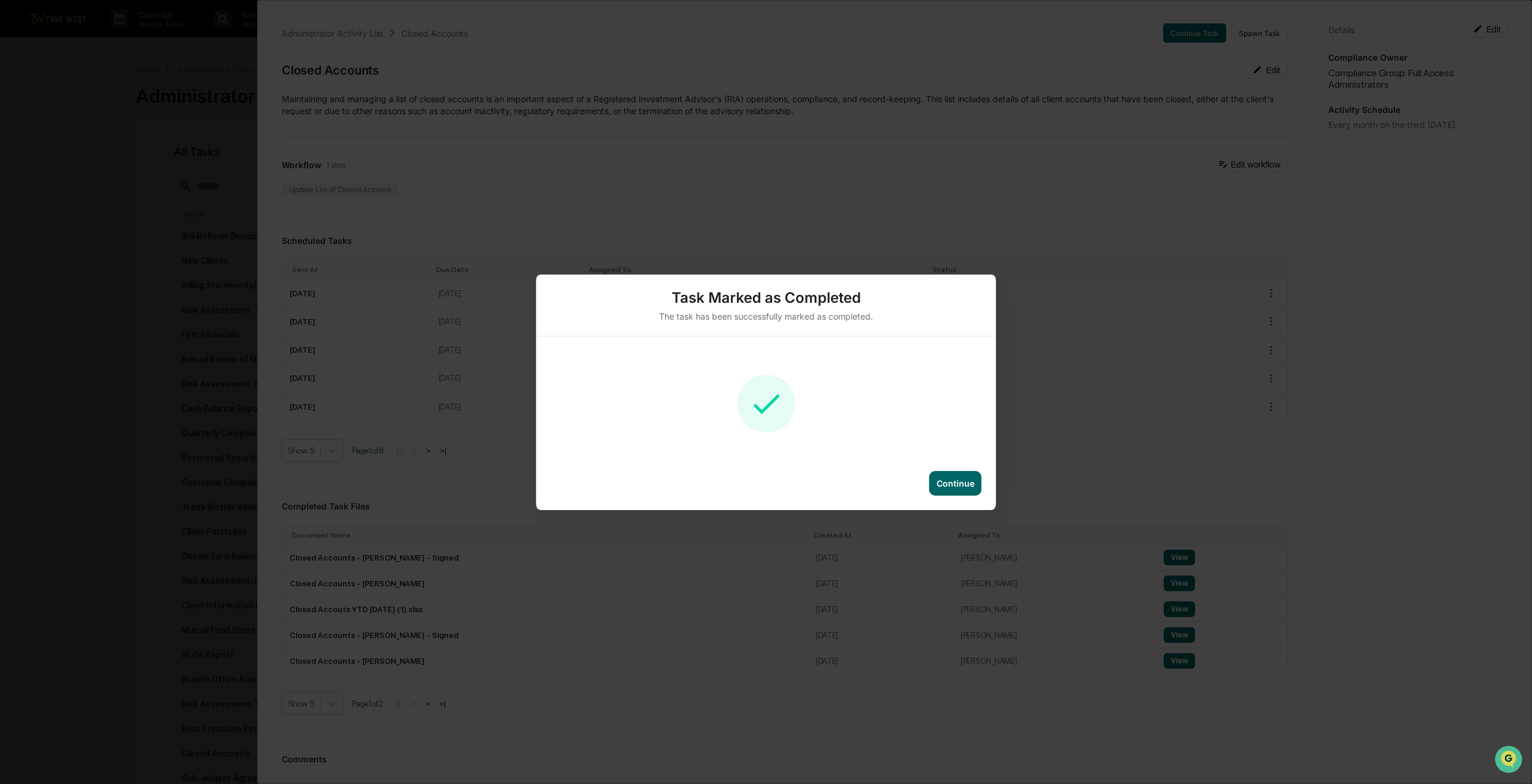
click at [967, 480] on div "Continue" at bounding box center [956, 483] width 38 height 10
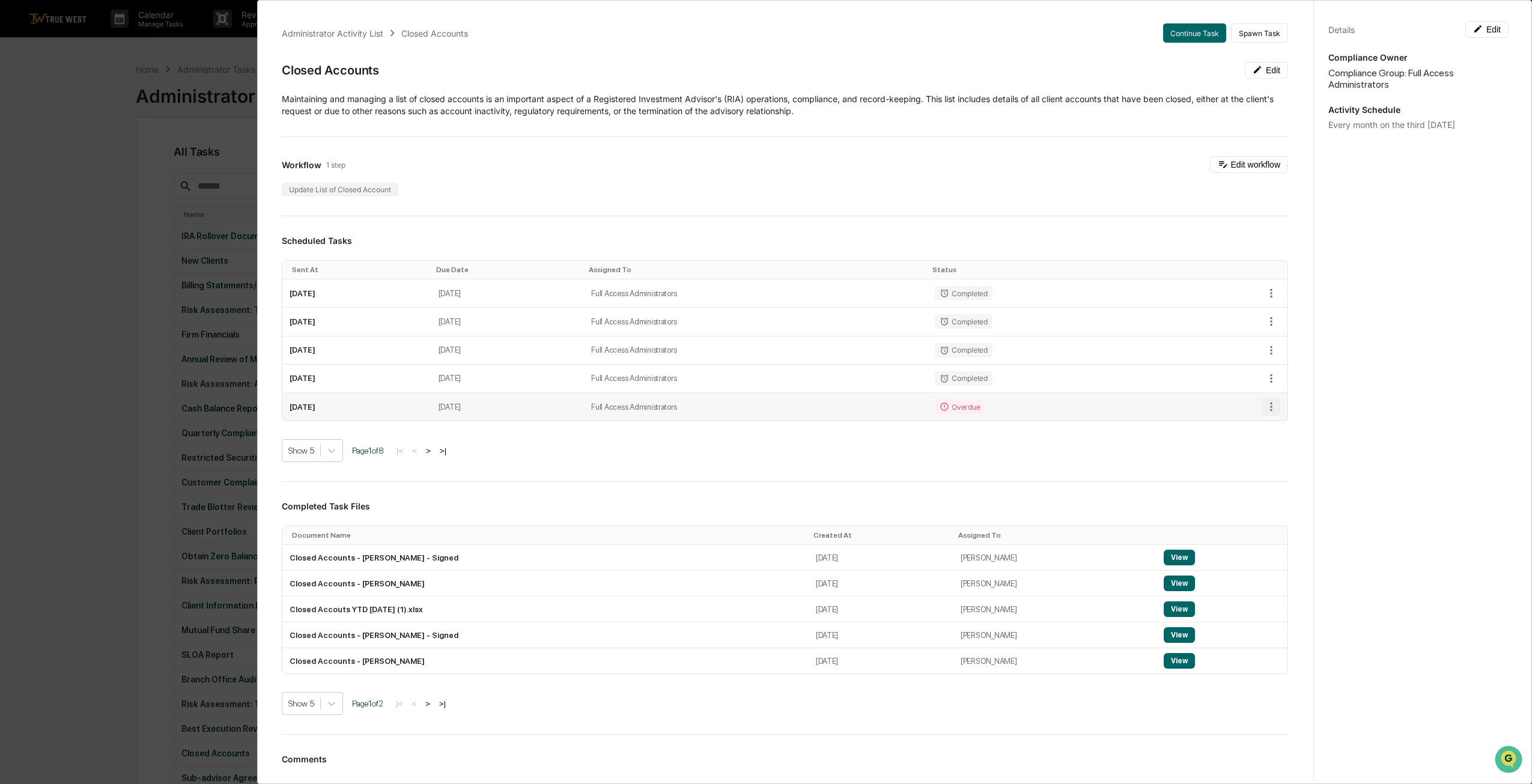
click at [1265, 400] on icon "button" at bounding box center [1271, 407] width 13 height 13
click at [1030, 402] on div at bounding box center [769, 392] width 1538 height 784
click at [778, 399] on td "Full Access Administrators" at bounding box center [755, 407] width 343 height 28
click at [332, 410] on td "[DATE]" at bounding box center [356, 407] width 149 height 28
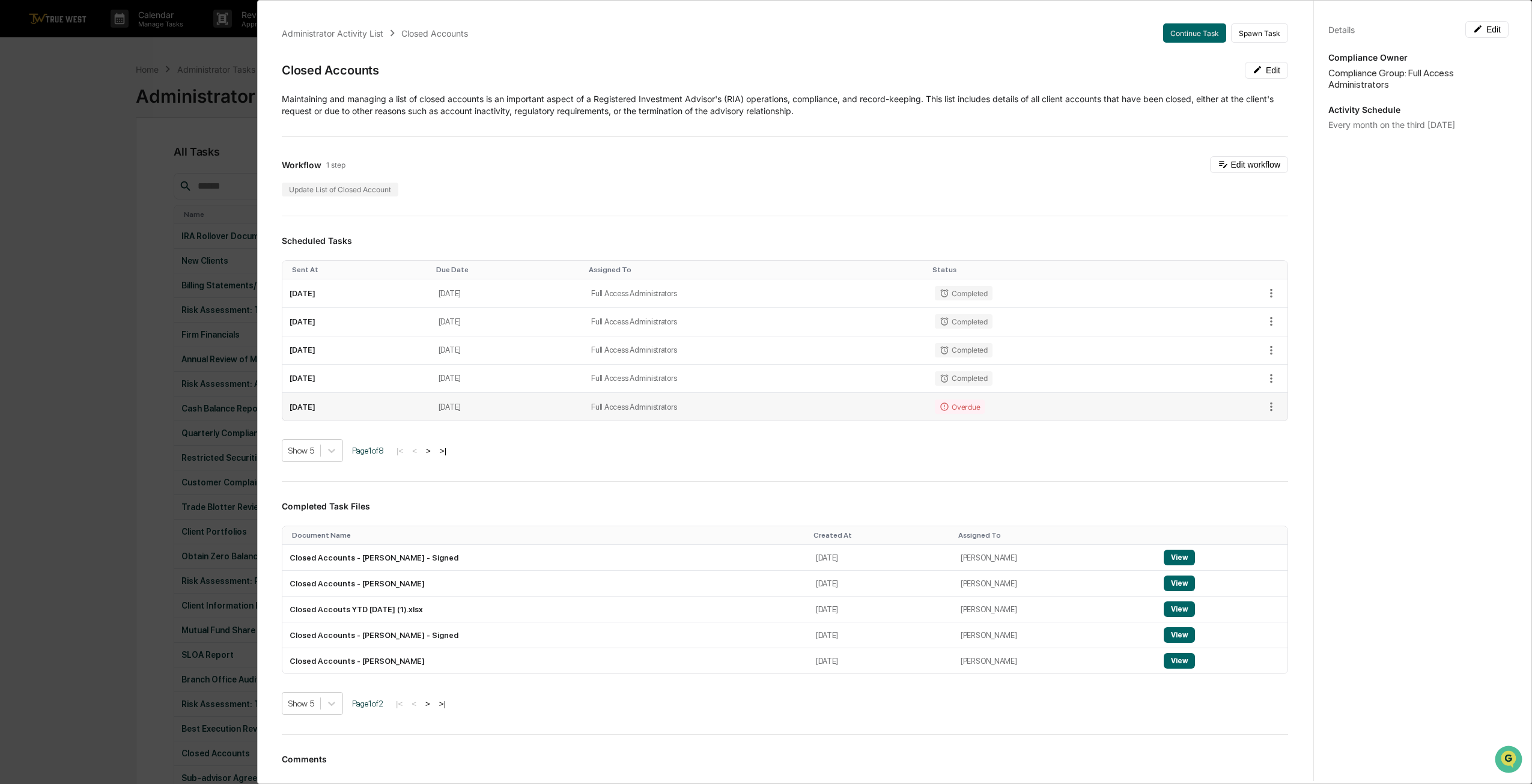
click at [428, 412] on td "[DATE]" at bounding box center [356, 407] width 149 height 28
click at [335, 28] on div "Administrator Activity List" at bounding box center [333, 33] width 102 height 10
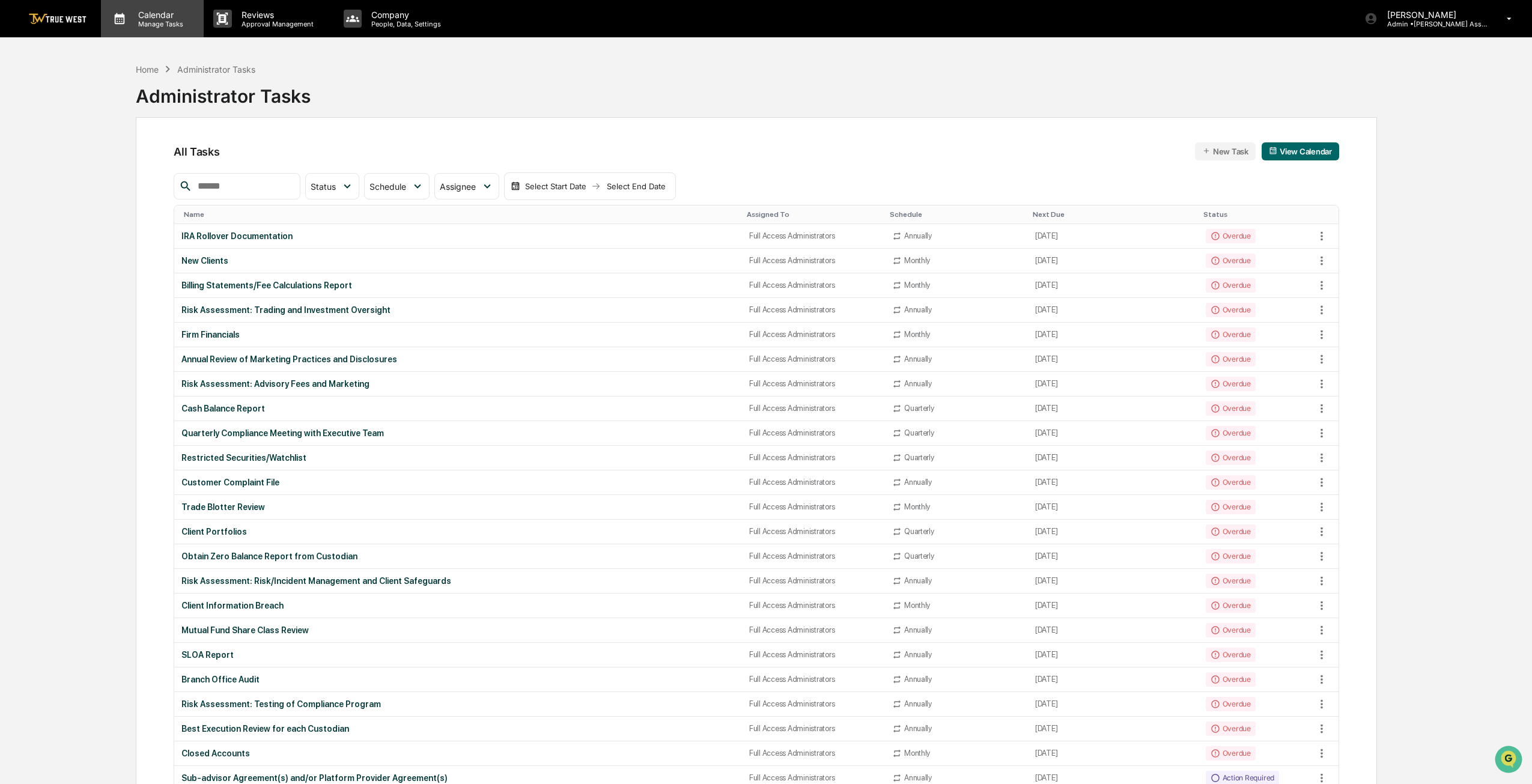
click at [176, 25] on p "Manage Tasks" at bounding box center [159, 24] width 61 height 9
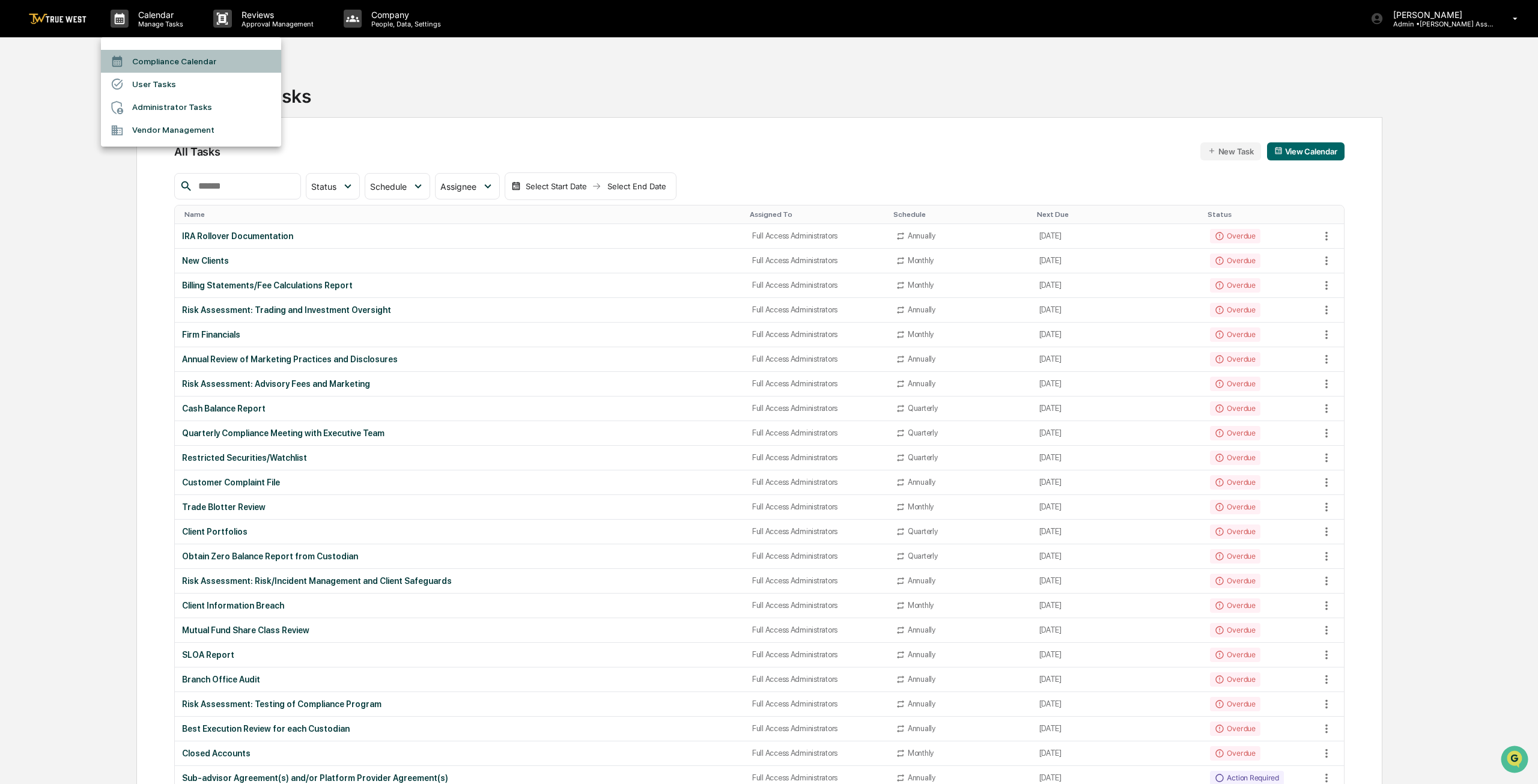
click at [131, 65] on div at bounding box center [121, 61] width 22 height 13
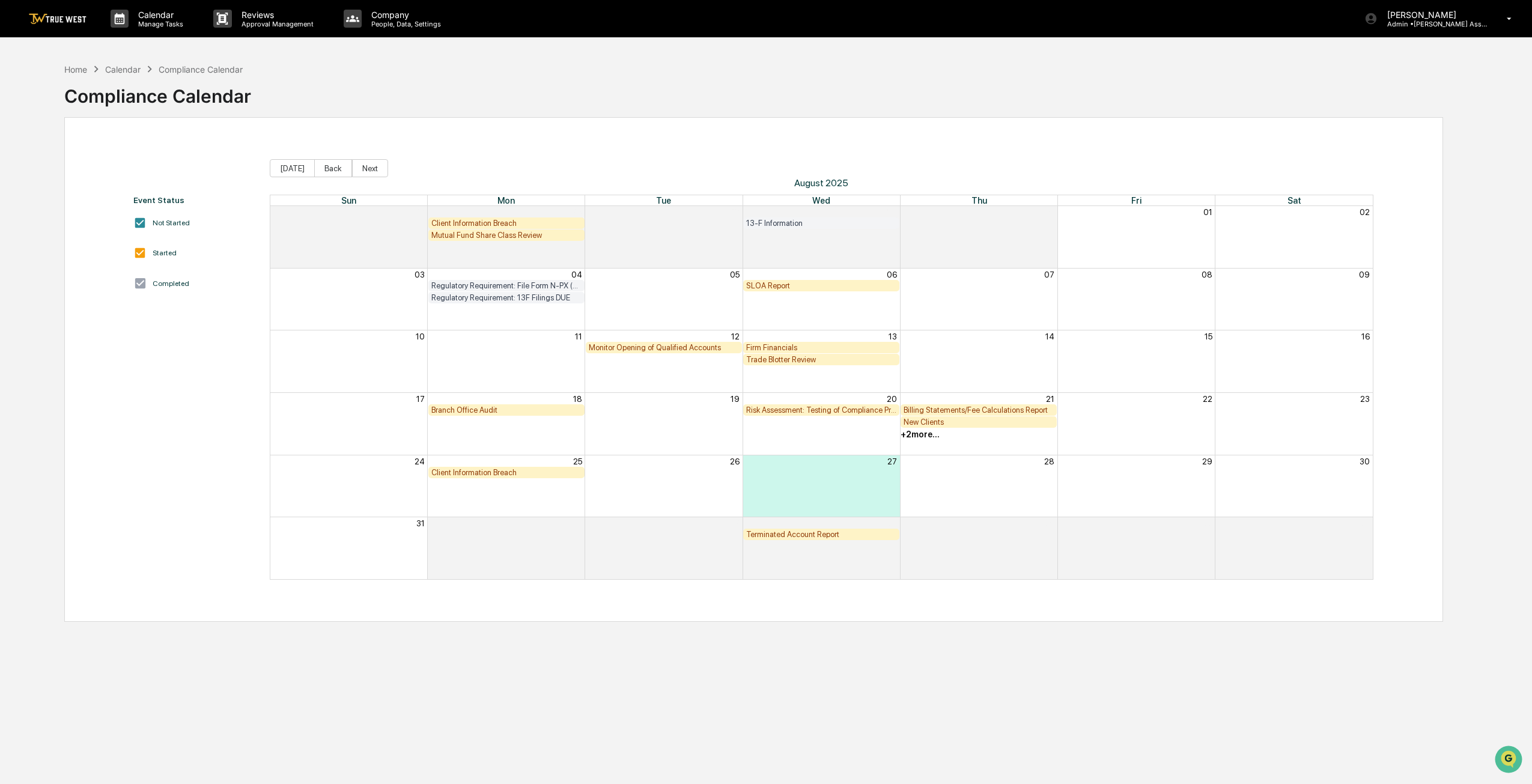
click at [918, 433] on div "+ 2 more..." at bounding box center [920, 434] width 39 height 9
click at [899, 515] on div "Closed Accounts" at bounding box center [919, 513] width 120 height 12
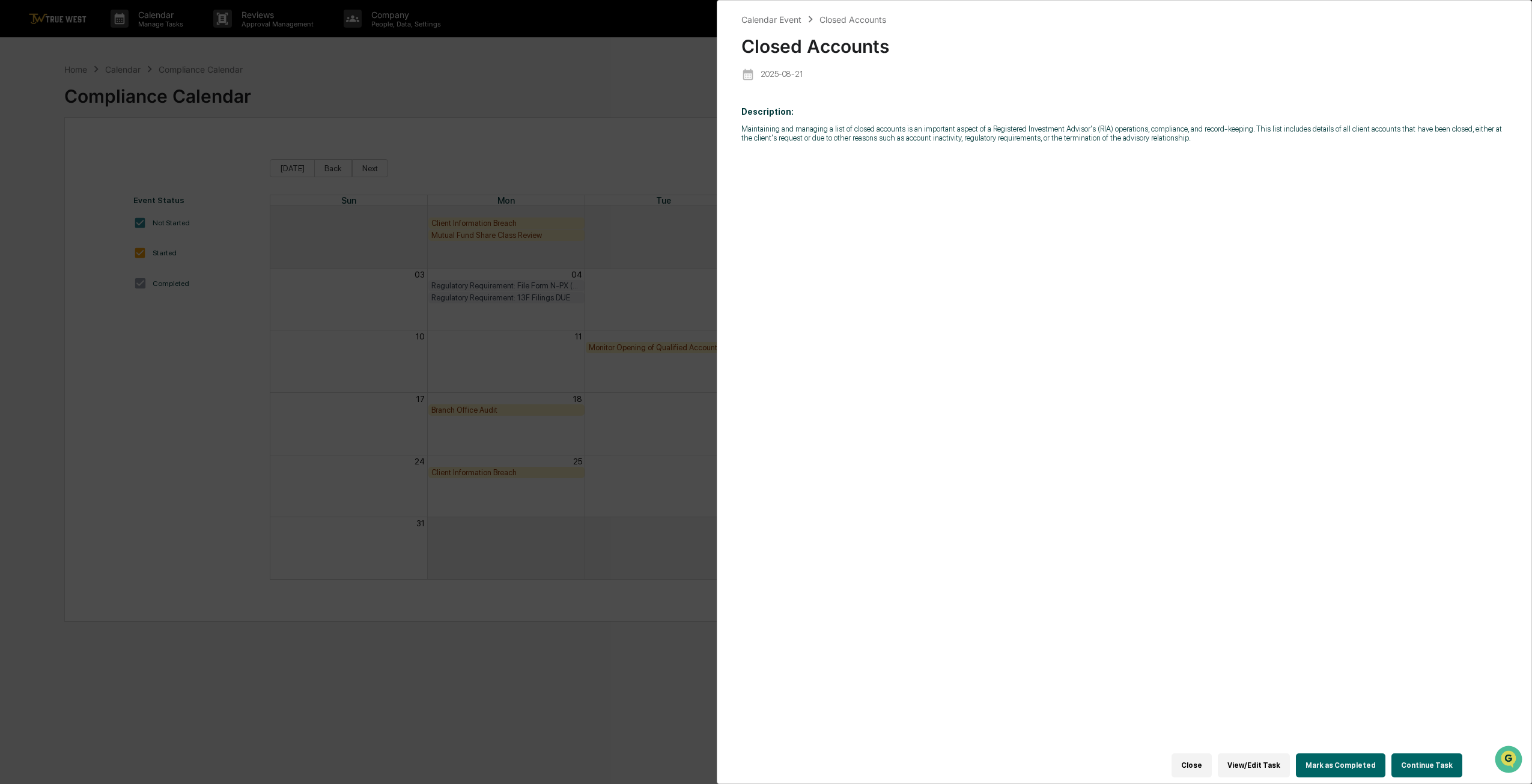
click at [1435, 765] on button "Continue Task" at bounding box center [1427, 765] width 71 height 24
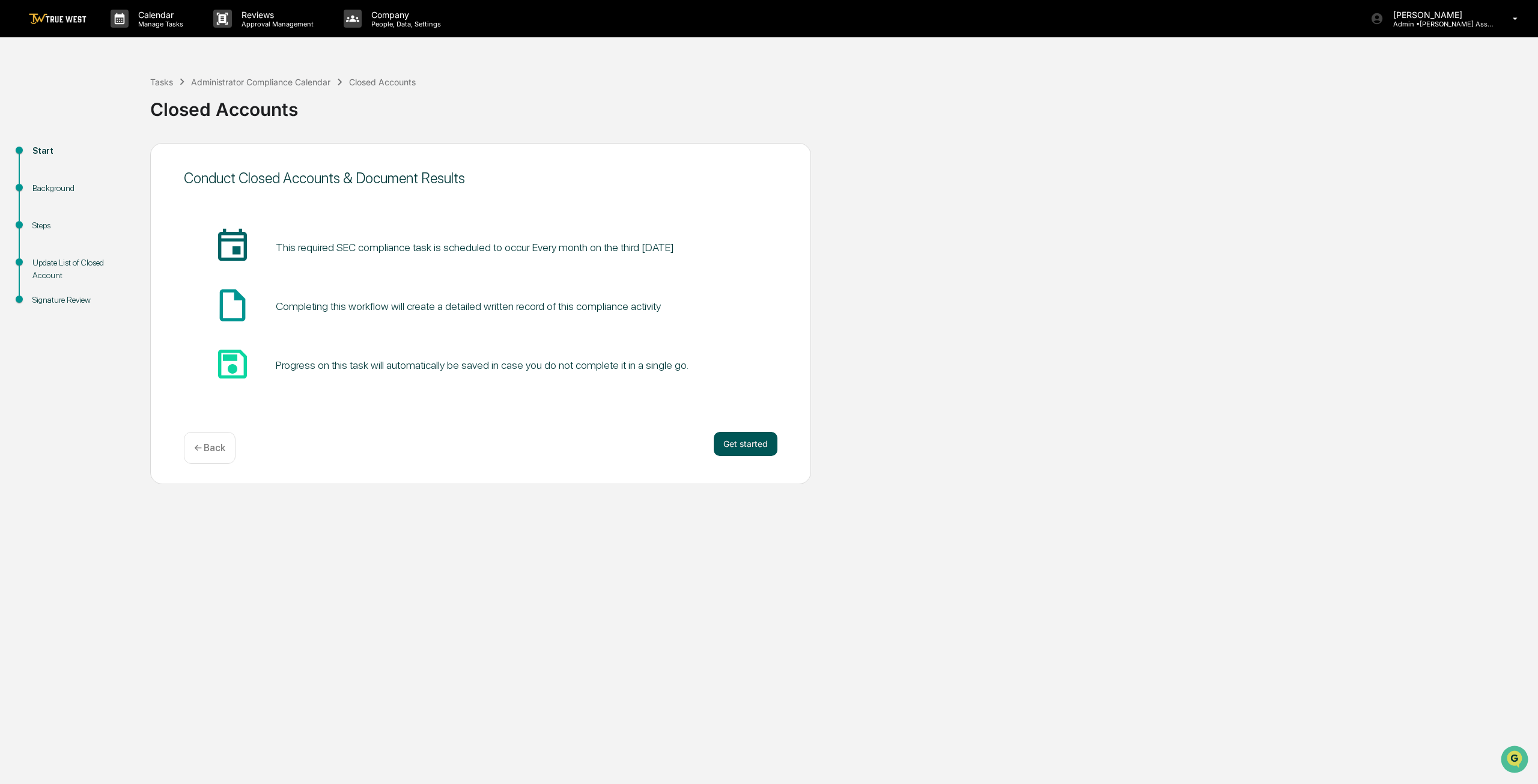
click at [752, 441] on button "Get started" at bounding box center [746, 444] width 64 height 24
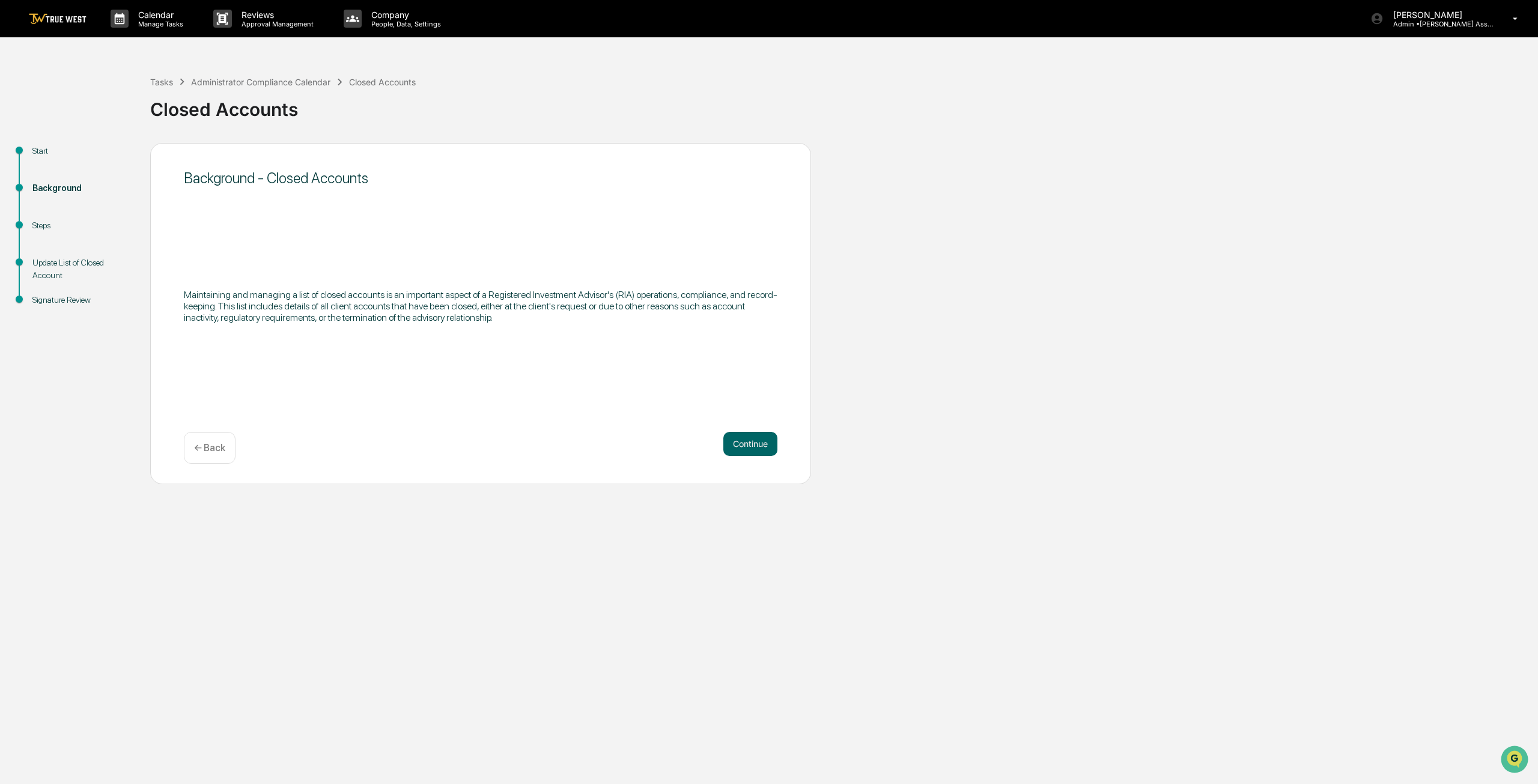
click at [752, 441] on button "Continue" at bounding box center [750, 444] width 54 height 24
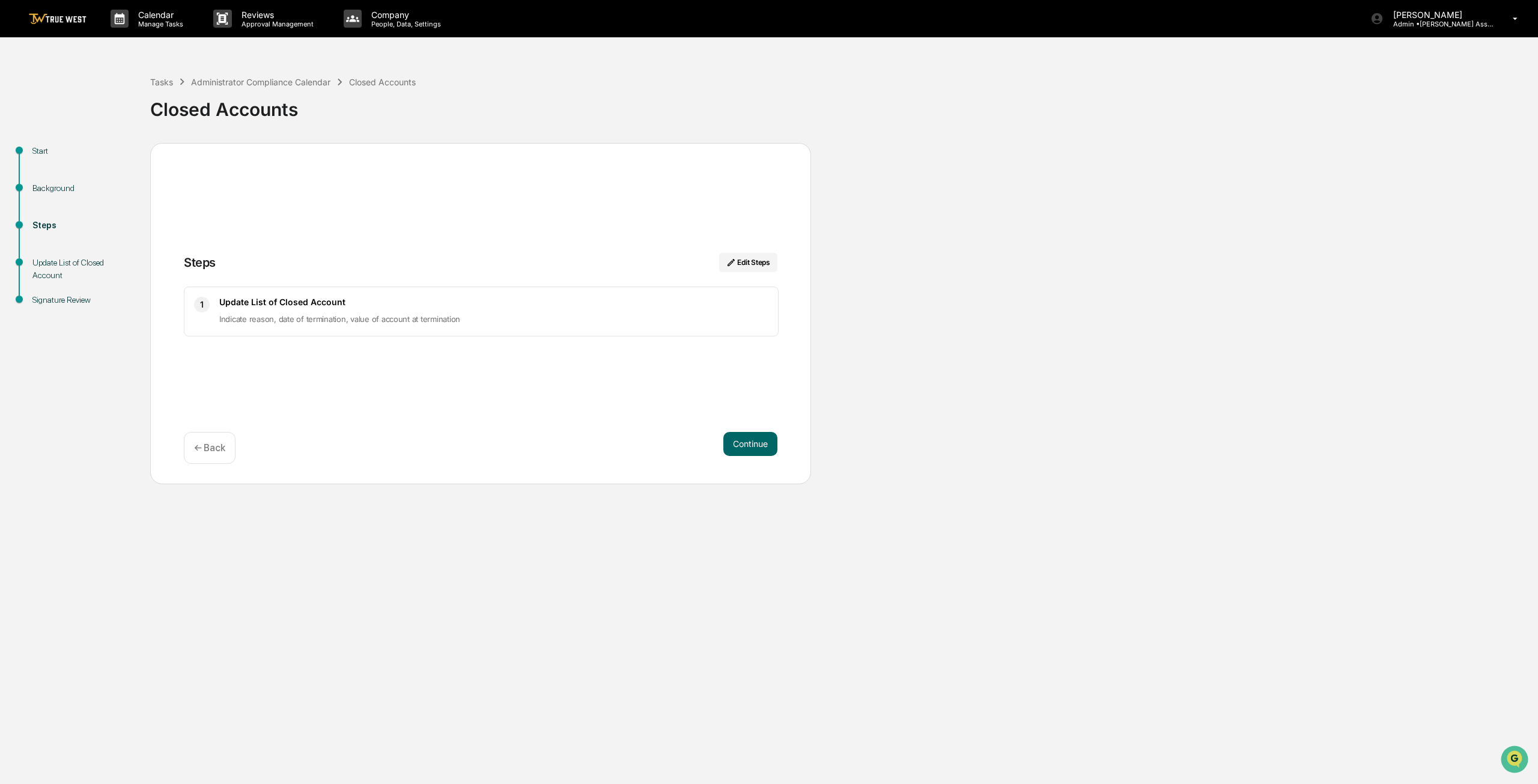
click at [752, 441] on button "Continue" at bounding box center [750, 444] width 54 height 24
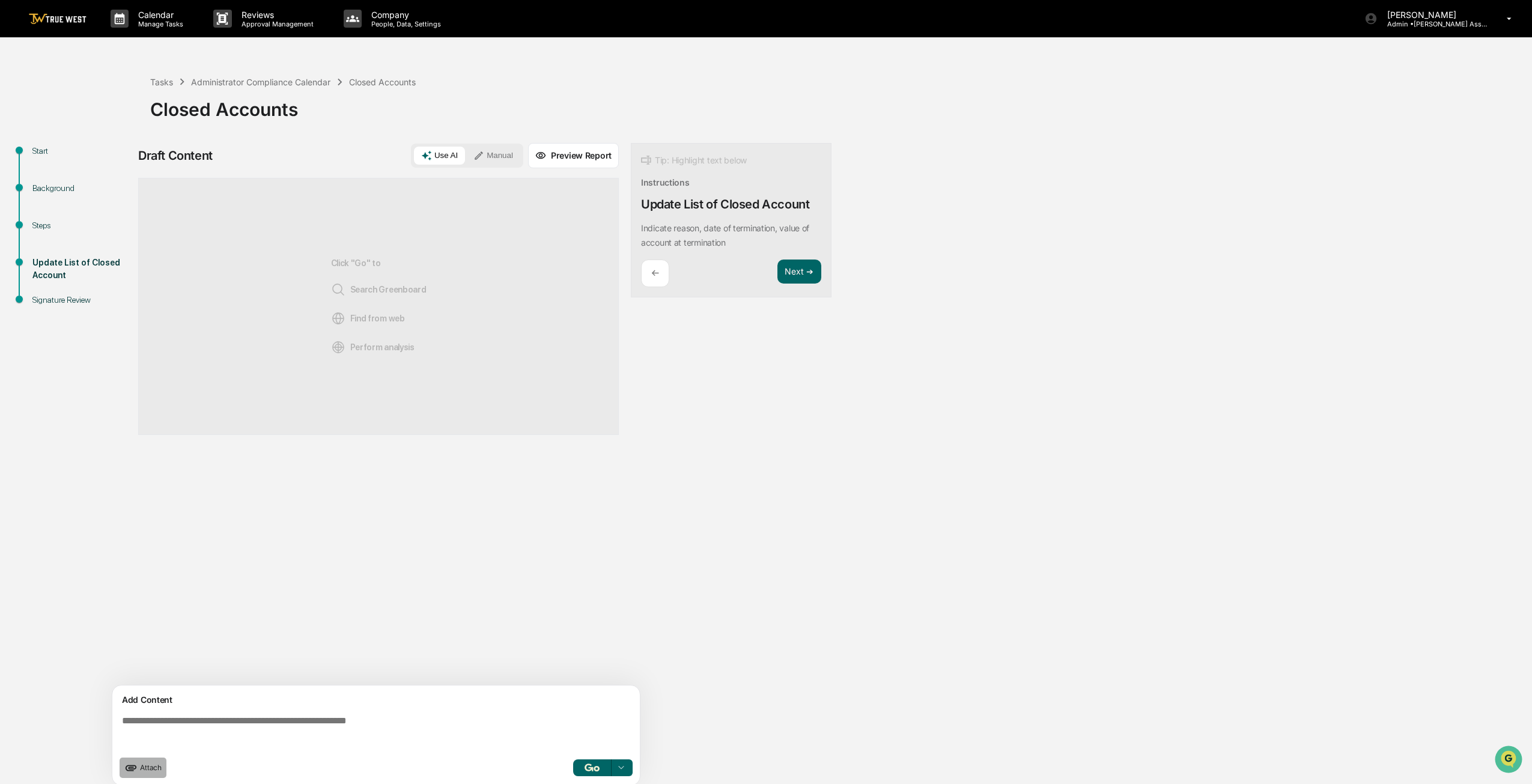
click at [143, 764] on span "Attach" at bounding box center [151, 767] width 22 height 9
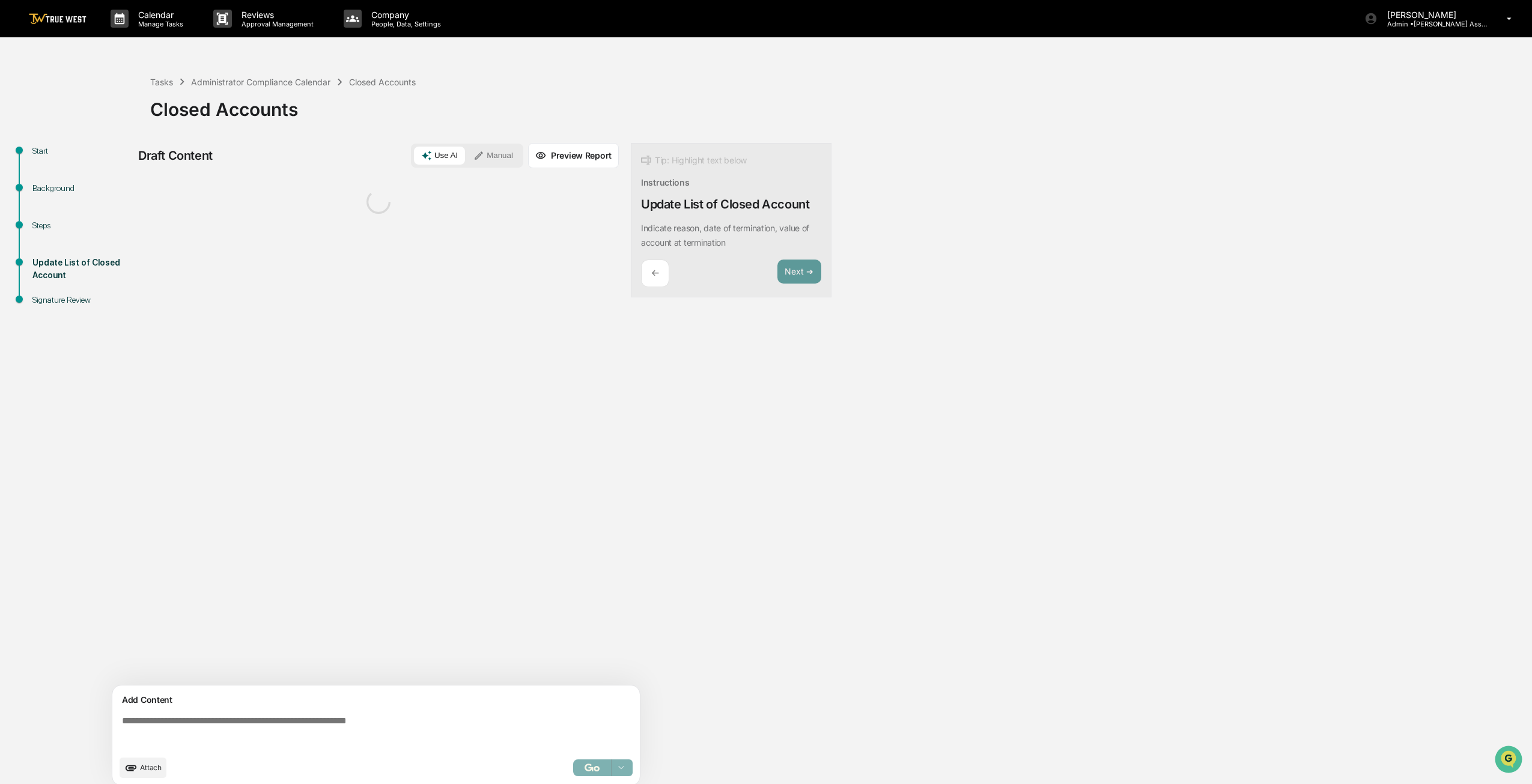
scroll to position [9, 0]
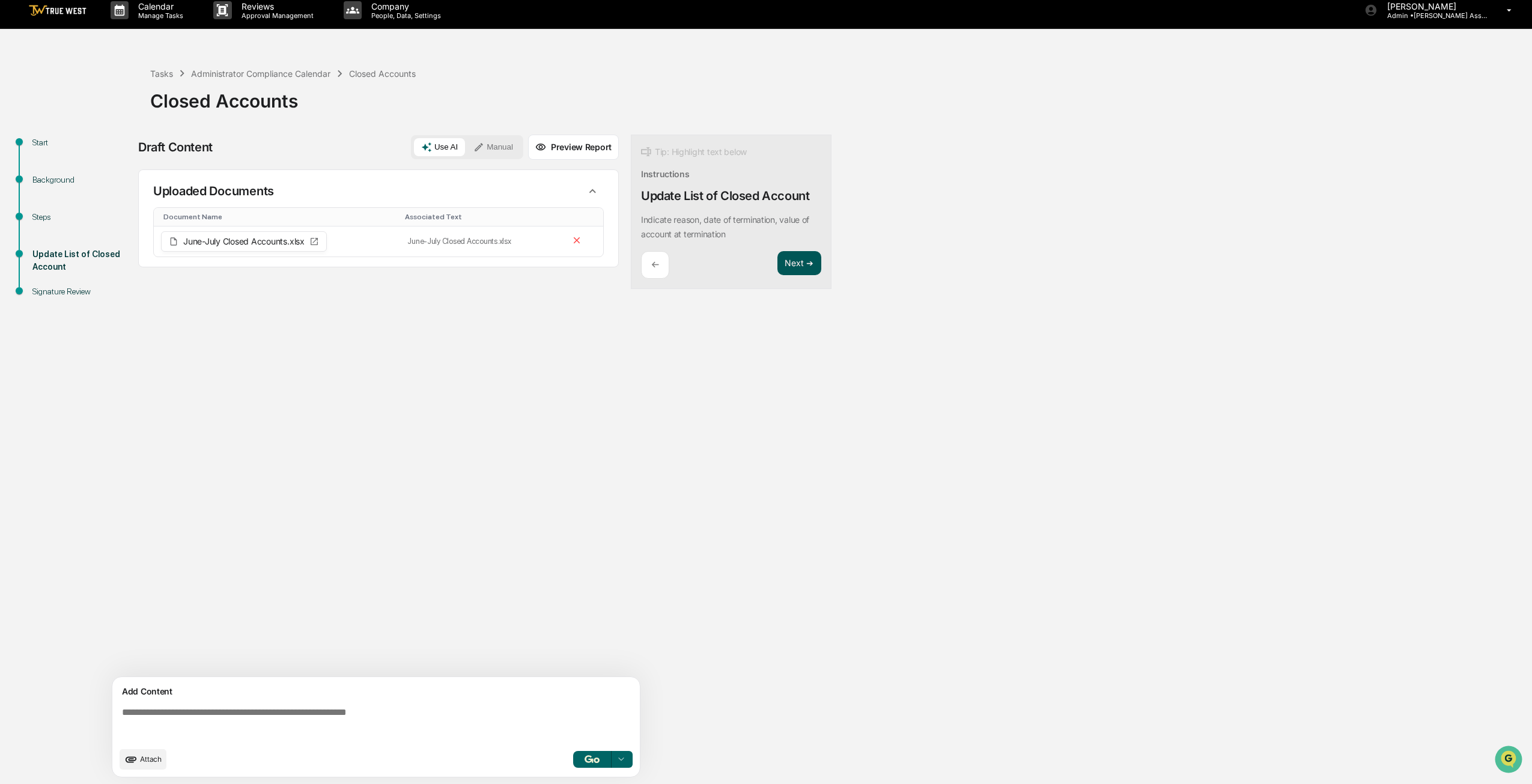
click at [789, 260] on button "Next ➔" at bounding box center [799, 264] width 44 height 25
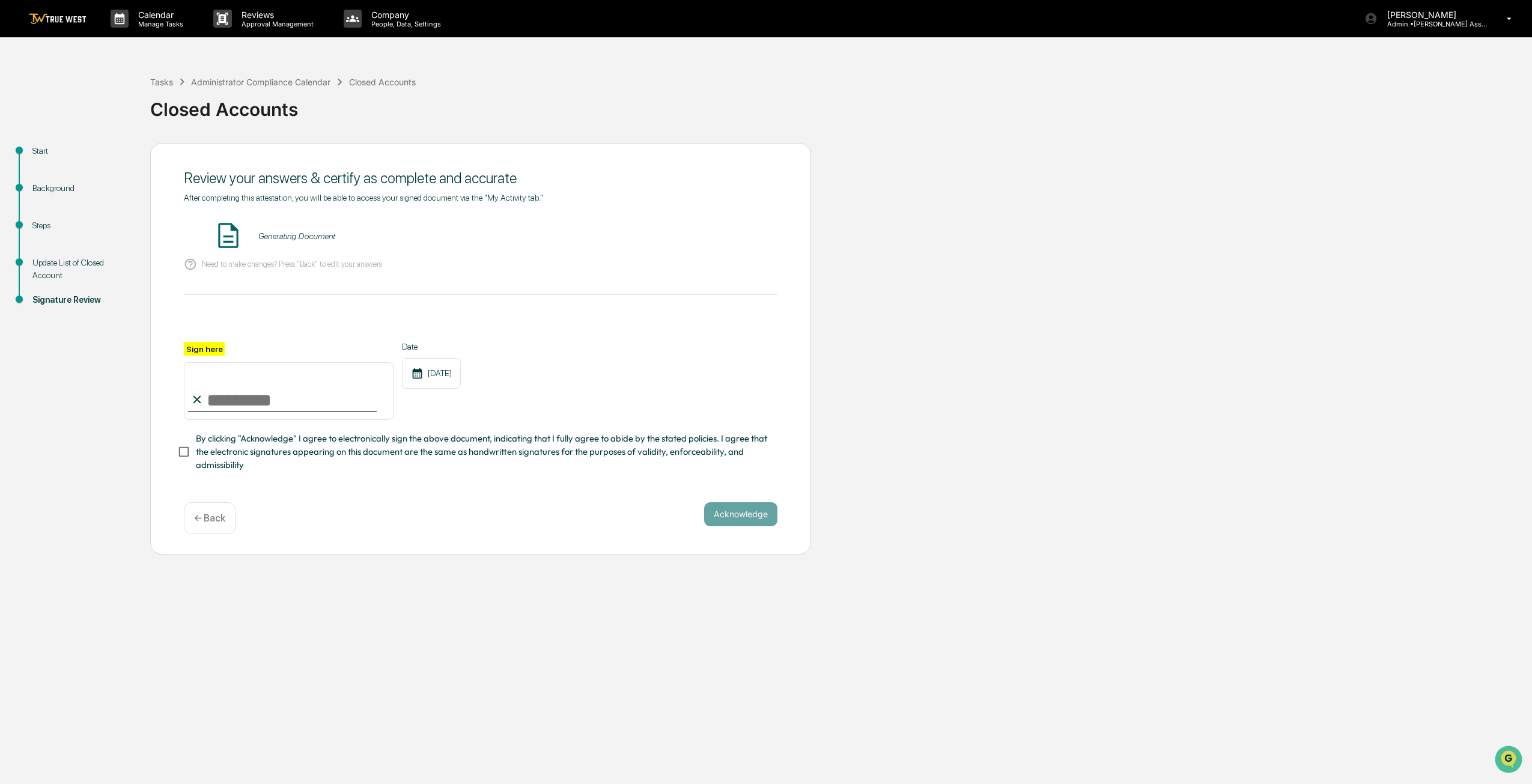
scroll to position [0, 0]
click at [698, 237] on button "VIEW" at bounding box center [709, 236] width 78 height 20
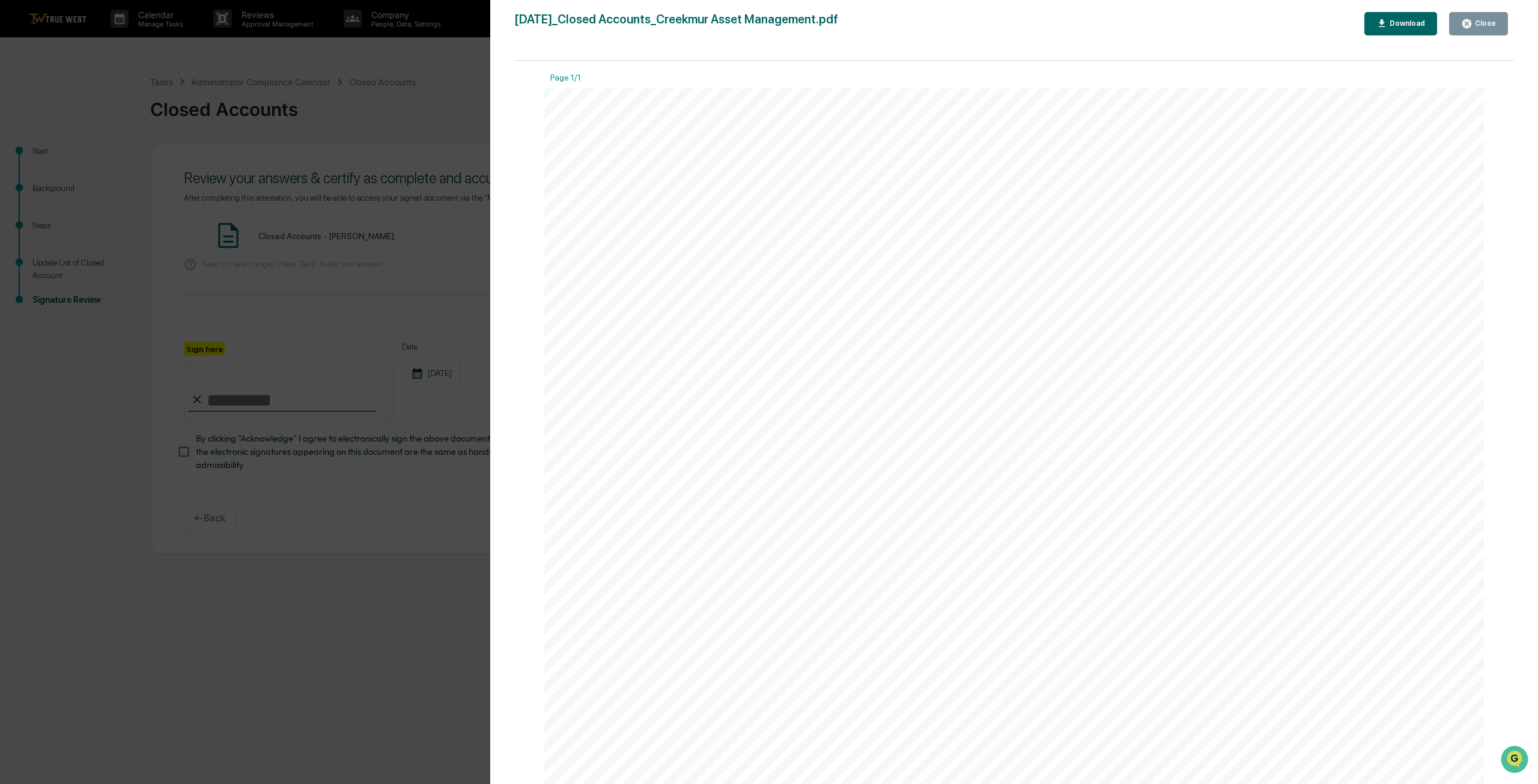
click at [1466, 16] on button "Close" at bounding box center [1478, 24] width 59 height 23
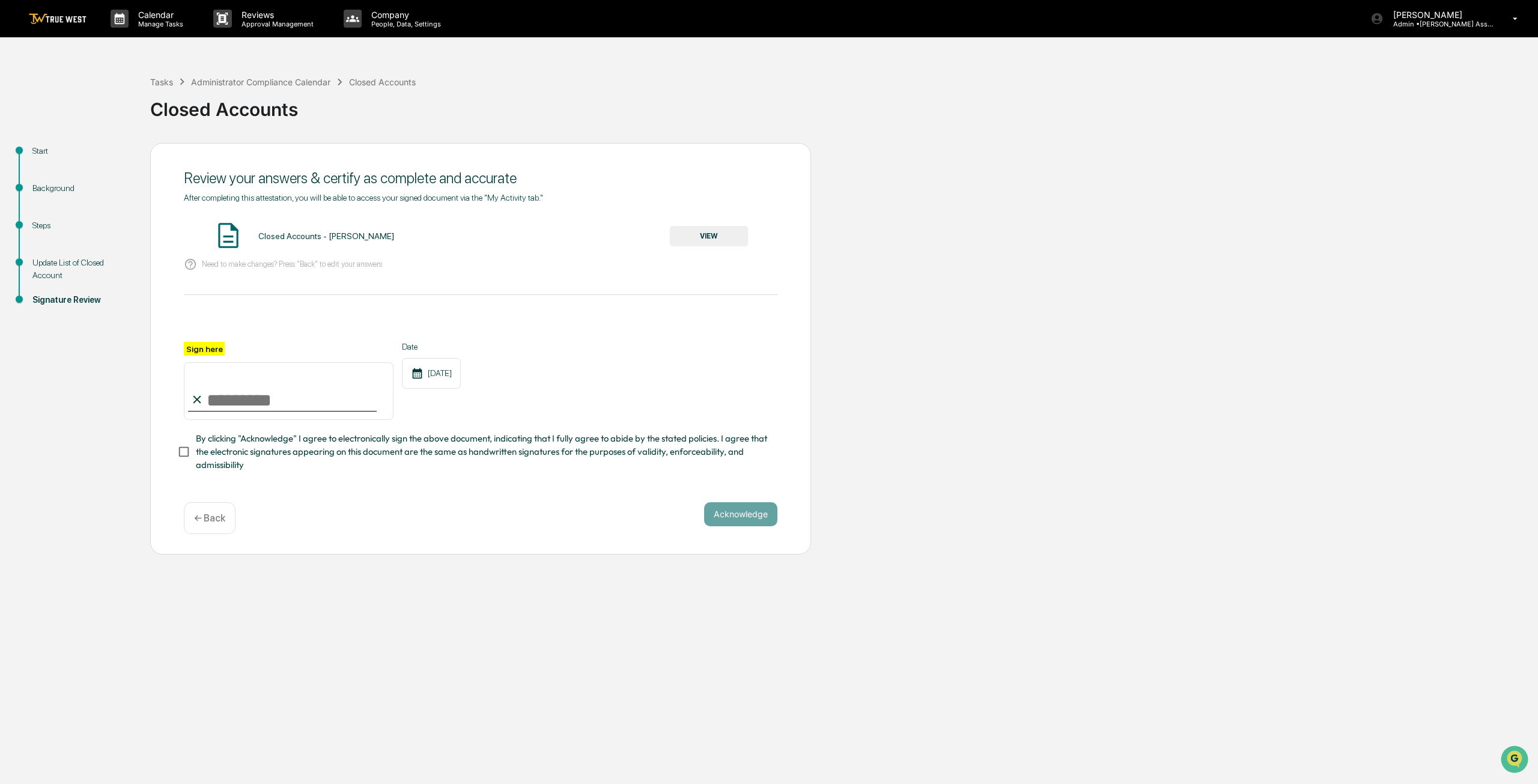
click at [250, 396] on input "Sign here" at bounding box center [288, 391] width 210 height 57
type input "**********"
click at [734, 518] on button "Acknowledge" at bounding box center [741, 514] width 73 height 24
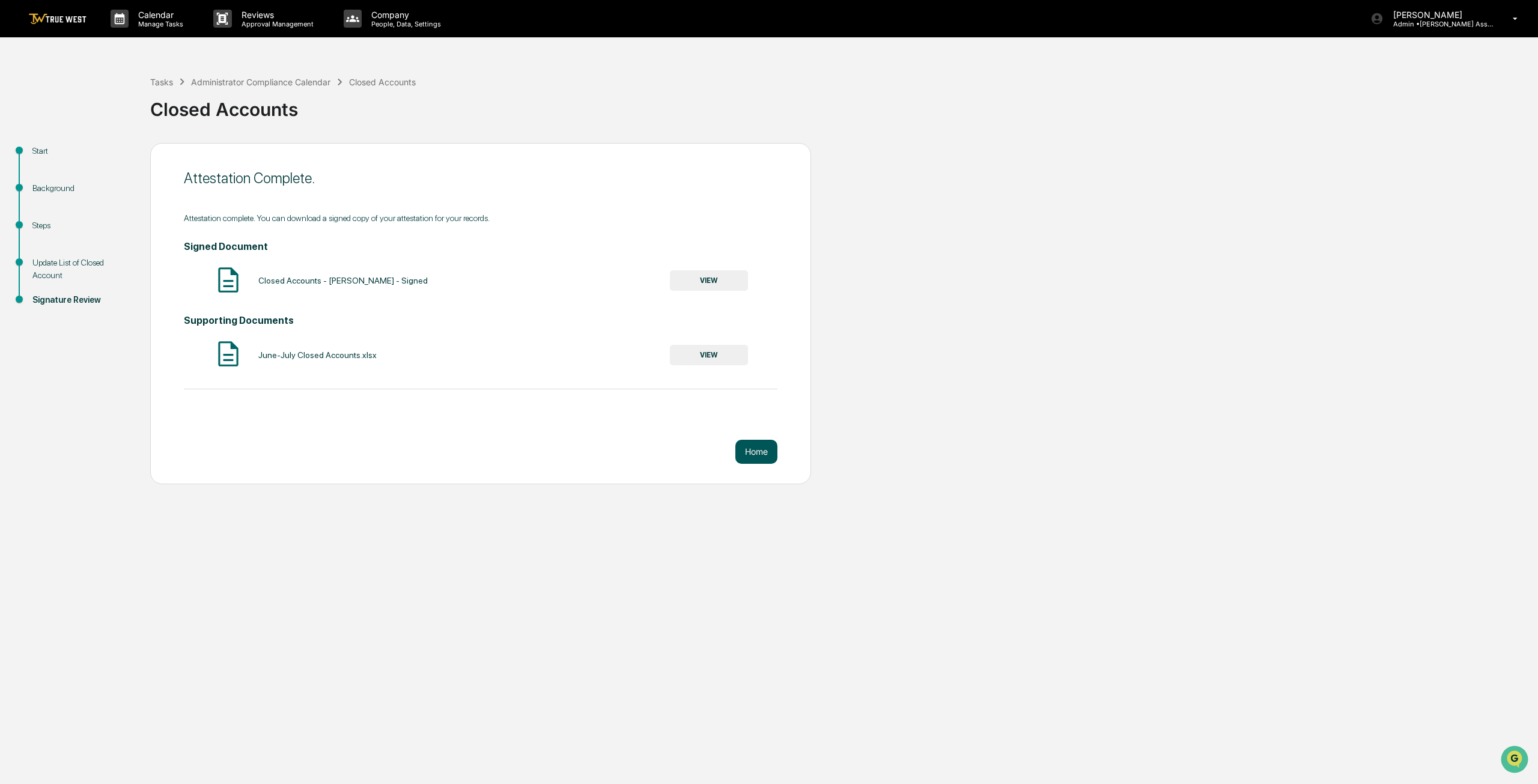
click at [761, 448] on button "Home" at bounding box center [757, 452] width 42 height 24
